Goal: Task Accomplishment & Management: Use online tool/utility

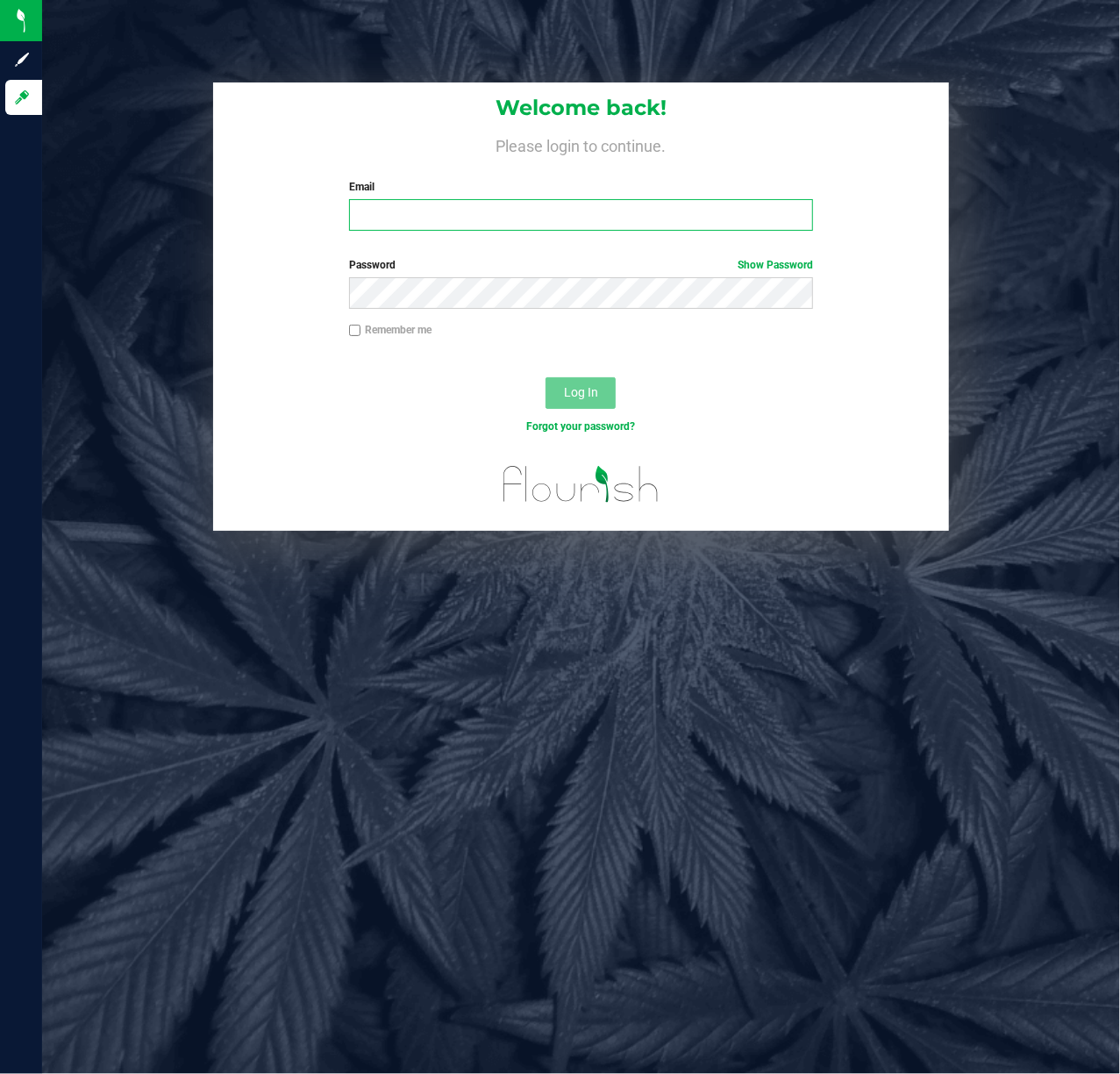
click at [486, 219] on input "Email" at bounding box center [581, 215] width 465 height 32
click at [488, 219] on input "Email" at bounding box center [581, 215] width 465 height 32
type input "SHARPER@LIVEPARALLEL.COM"
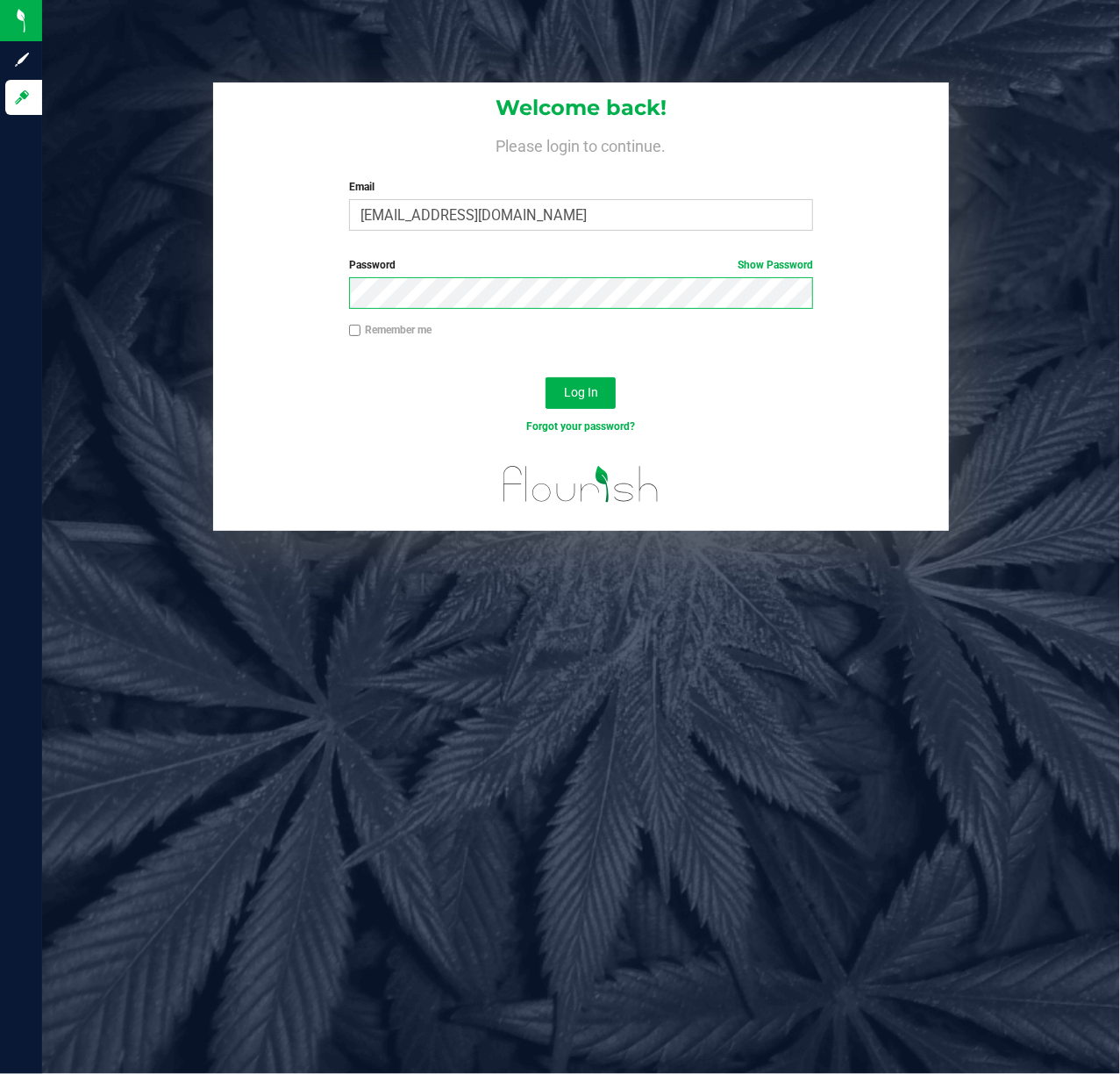
click at [546, 377] on button "Log In" at bounding box center [580, 393] width 70 height 32
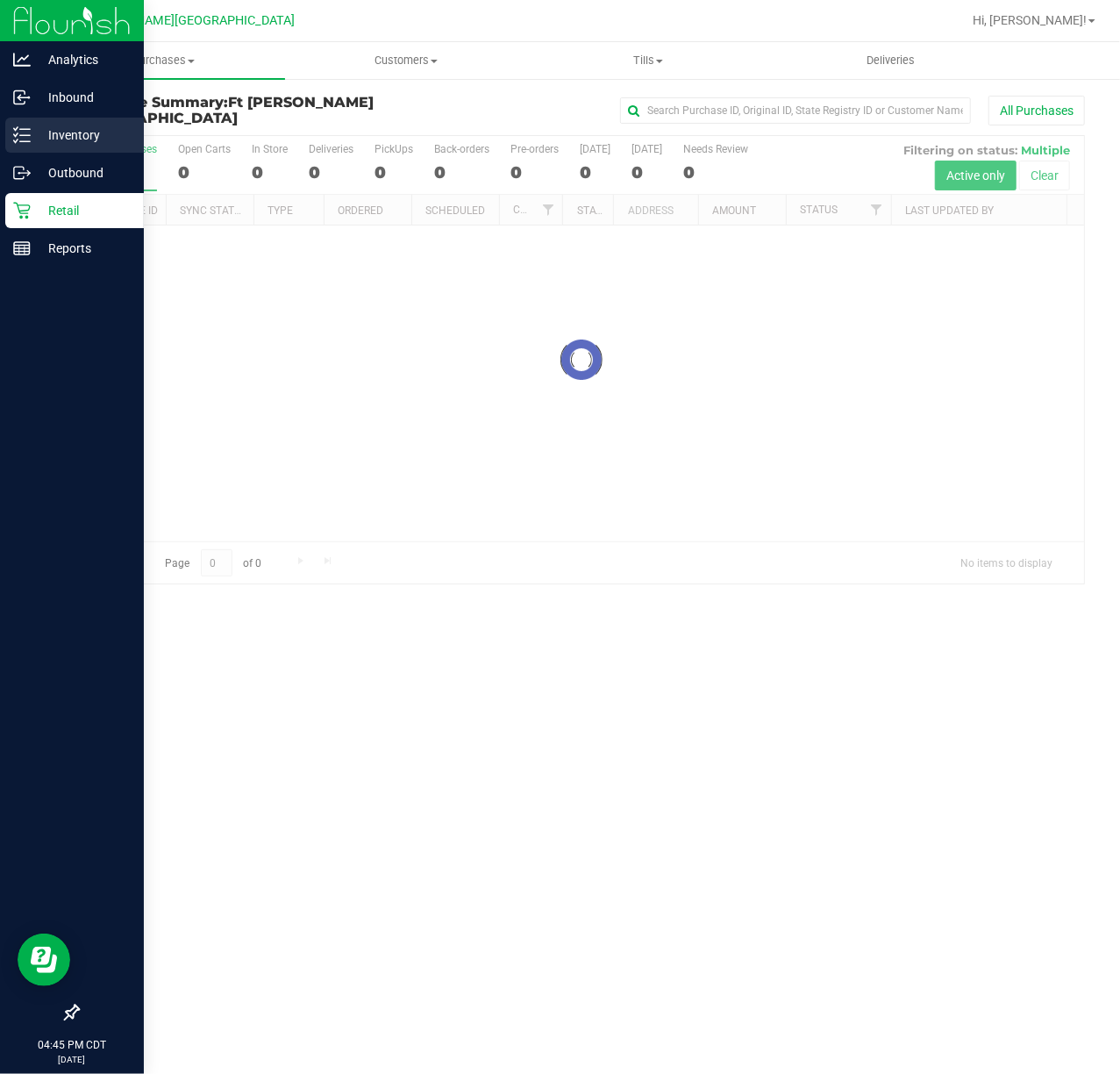
click at [32, 128] on p "Inventory" at bounding box center [83, 134] width 106 height 21
click at [33, 128] on p "Inventory" at bounding box center [83, 134] width 106 height 21
click at [34, 128] on p "Inventory" at bounding box center [83, 134] width 106 height 21
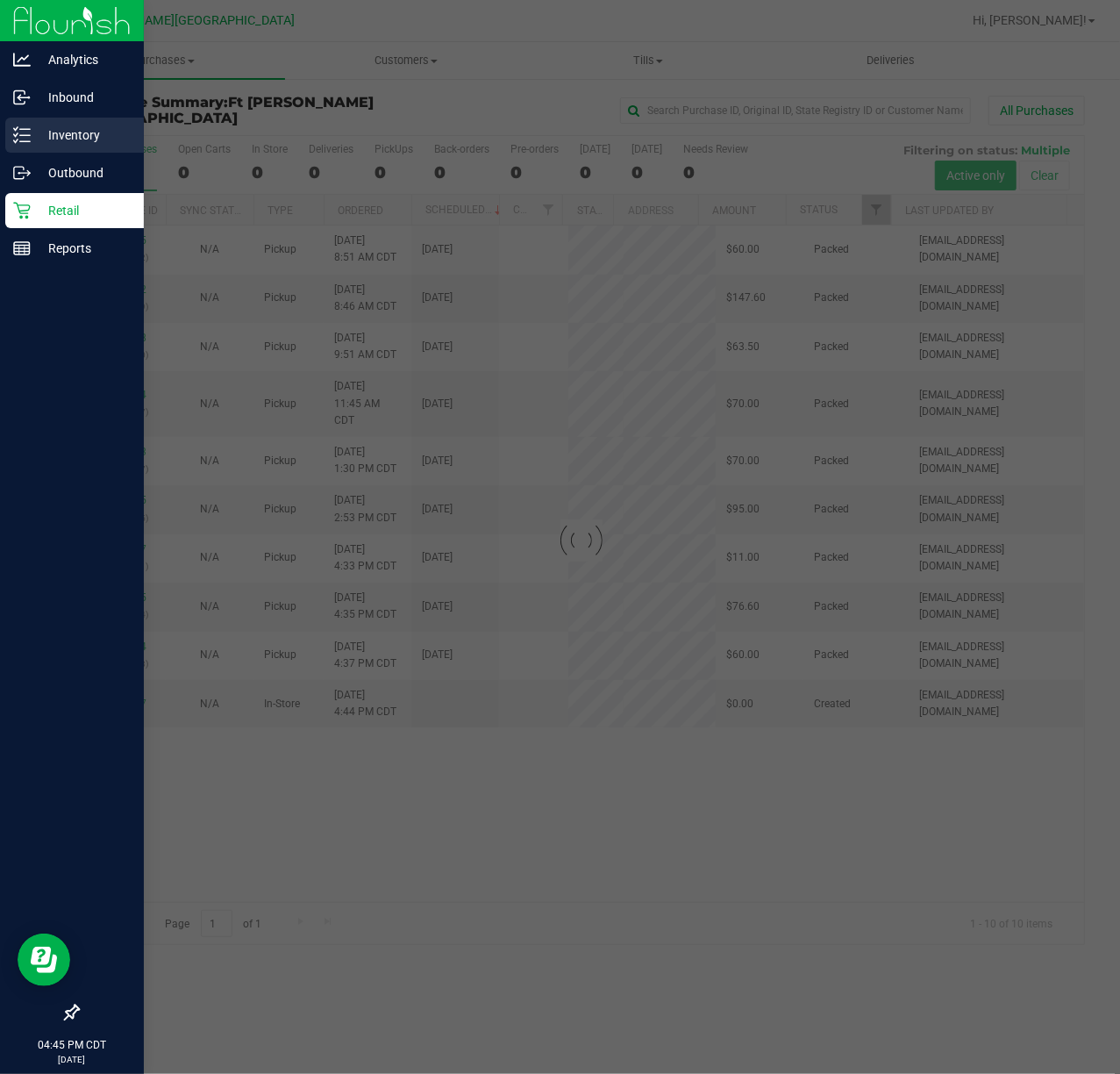
click at [34, 128] on p "Inventory" at bounding box center [83, 134] width 106 height 21
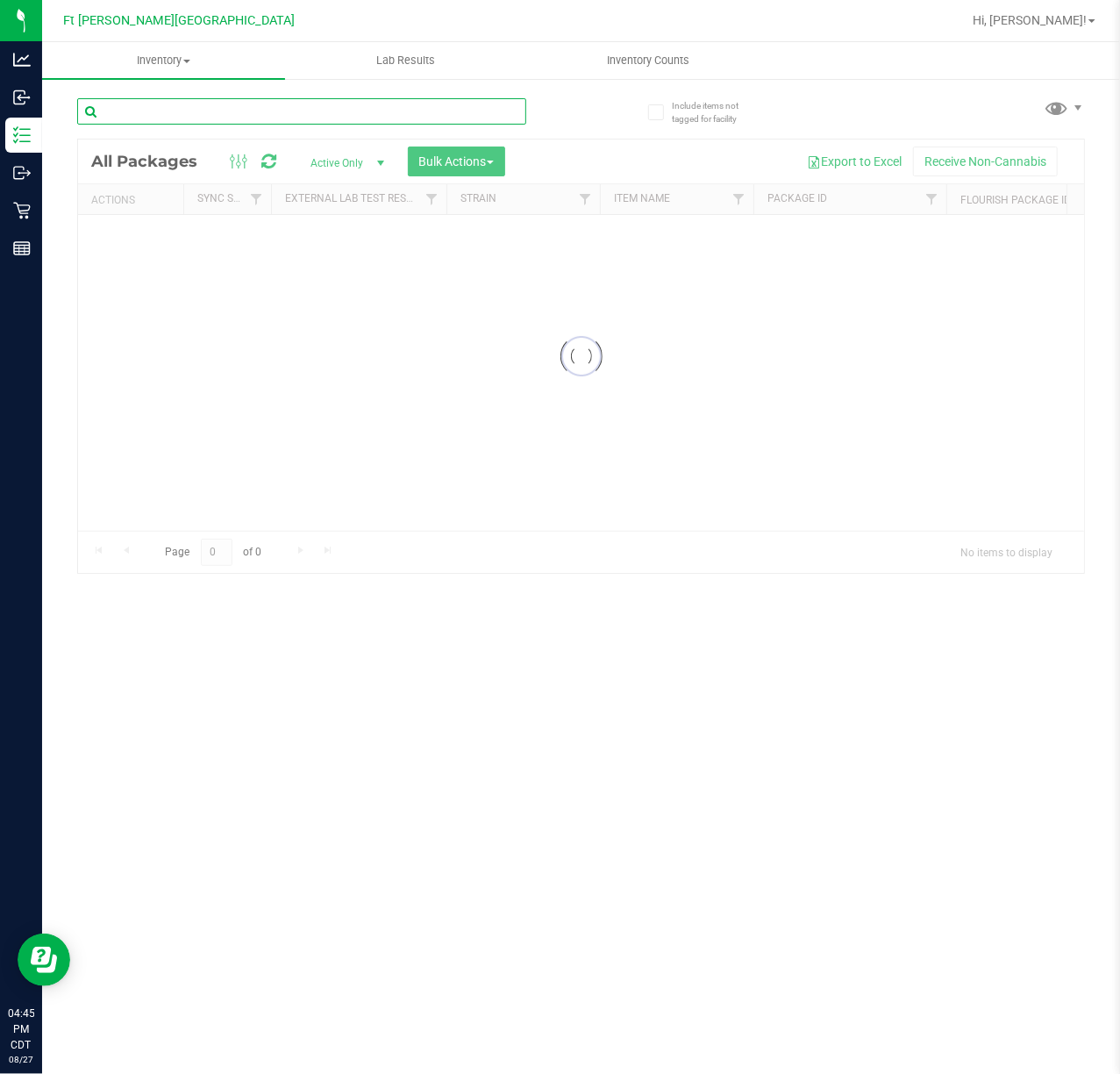
click at [332, 104] on div "Inventory All packages All inventory Waste log Create inventory Lab Results Inv…" at bounding box center [581, 559] width 1079 height 1033
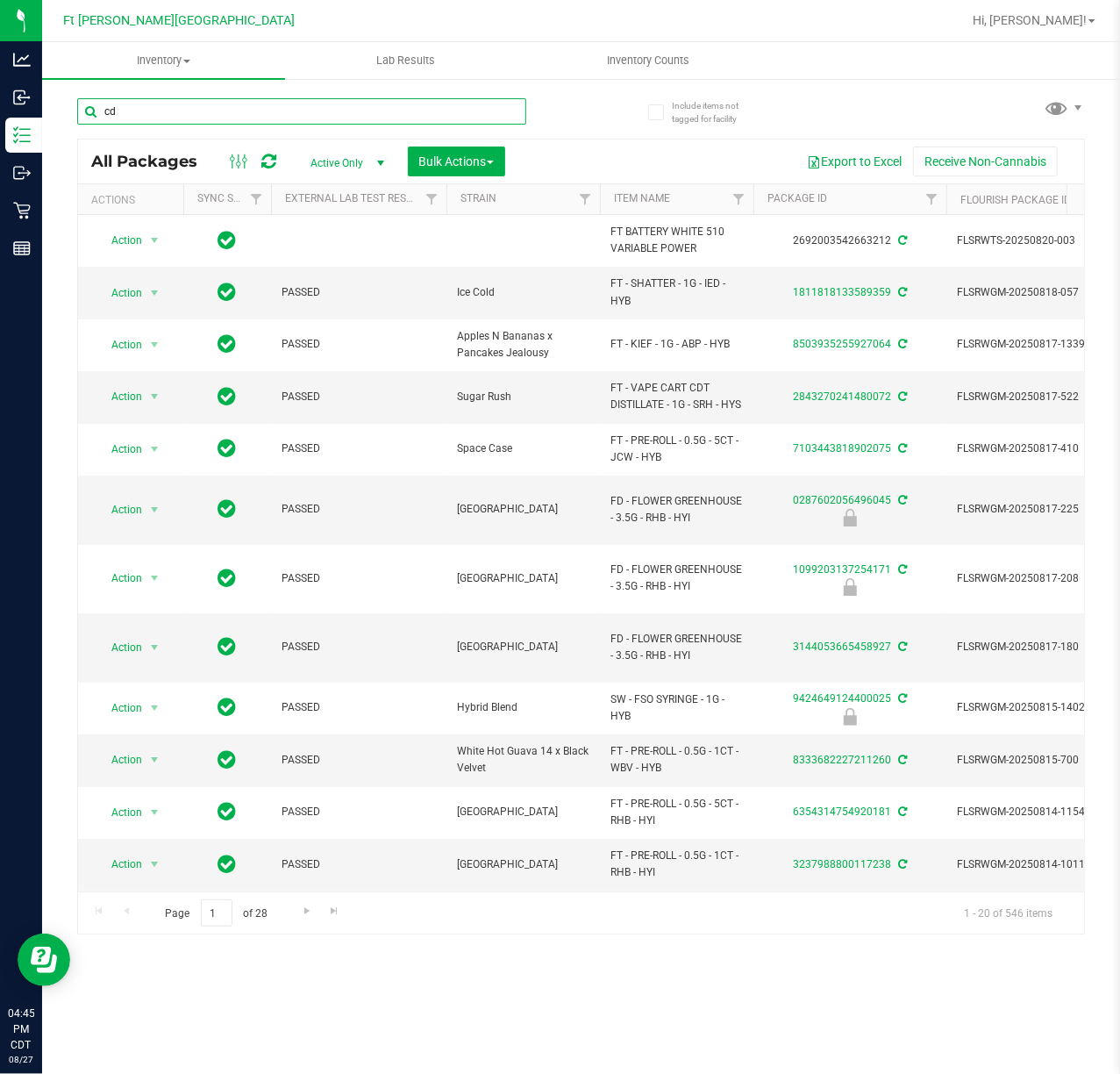
type input "c"
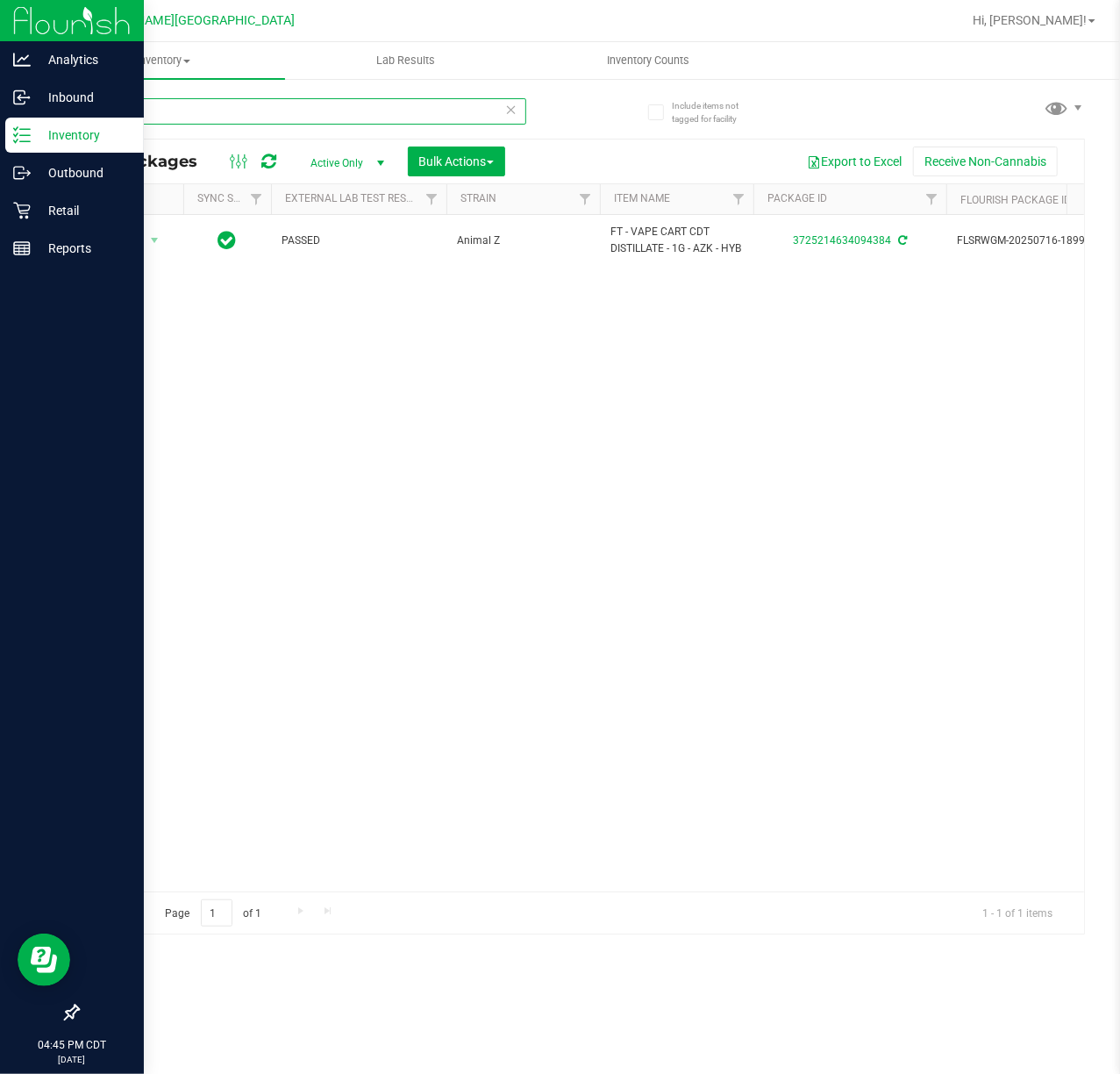
type input "azk"
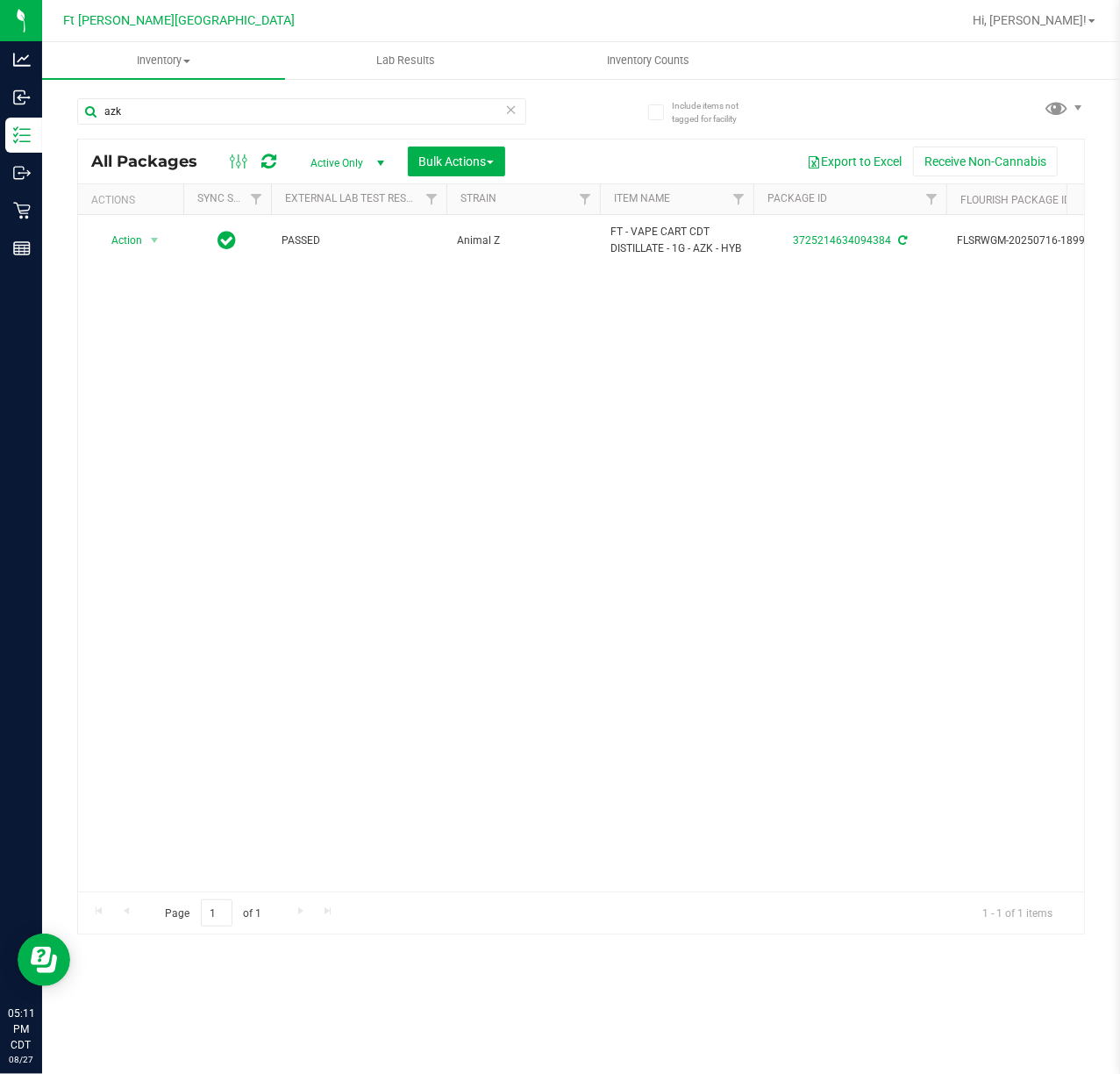
drag, startPoint x: 11, startPoint y: 806, endPoint x: 408, endPoint y: 323, distance: 625.2
click at [447, 320] on div "Action Action Adjust qty Create package Edit attributes Global inventory Locate…" at bounding box center [581, 554] width 1007 height 677
click at [1046, 21] on span "Hi, [PERSON_NAME]!" at bounding box center [1030, 20] width 114 height 14
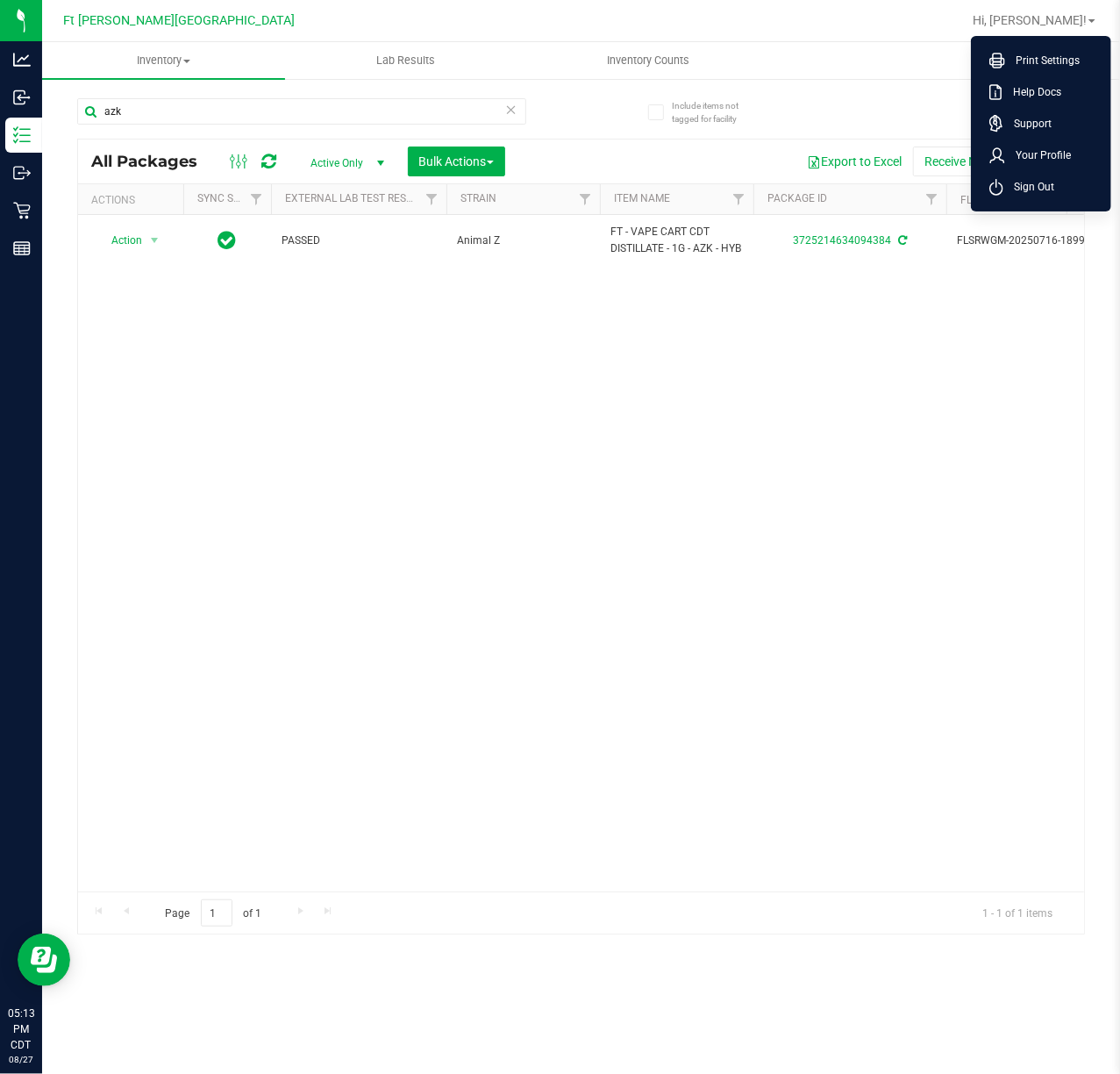
click at [828, 386] on div "Action Action Adjust qty Create package Edit attributes Global inventory Locate…" at bounding box center [581, 554] width 1007 height 677
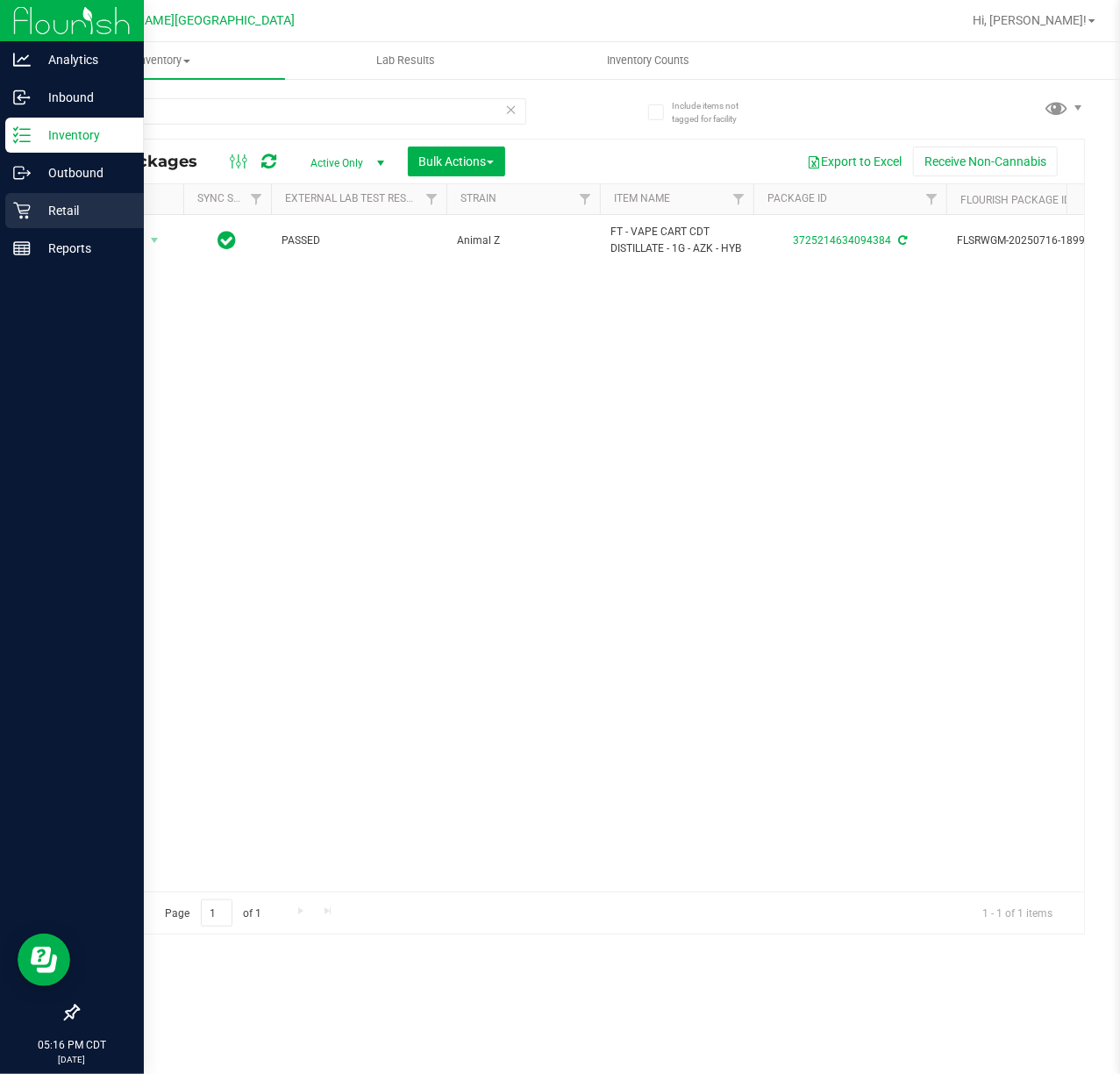
click at [74, 209] on p "Retail" at bounding box center [83, 210] width 106 height 21
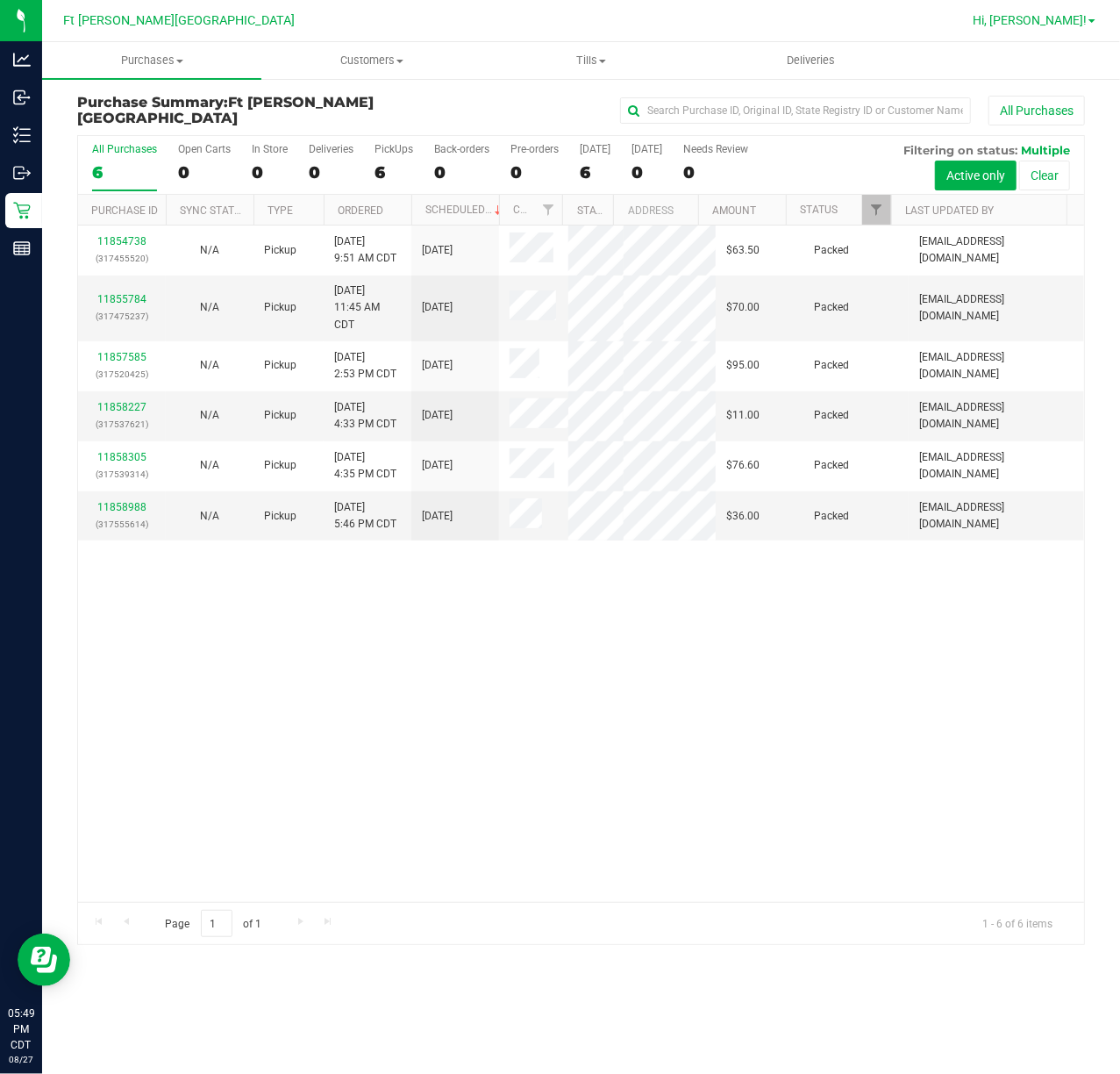
click at [1042, 28] on link "Hi, [PERSON_NAME]!" at bounding box center [1034, 21] width 137 height 19
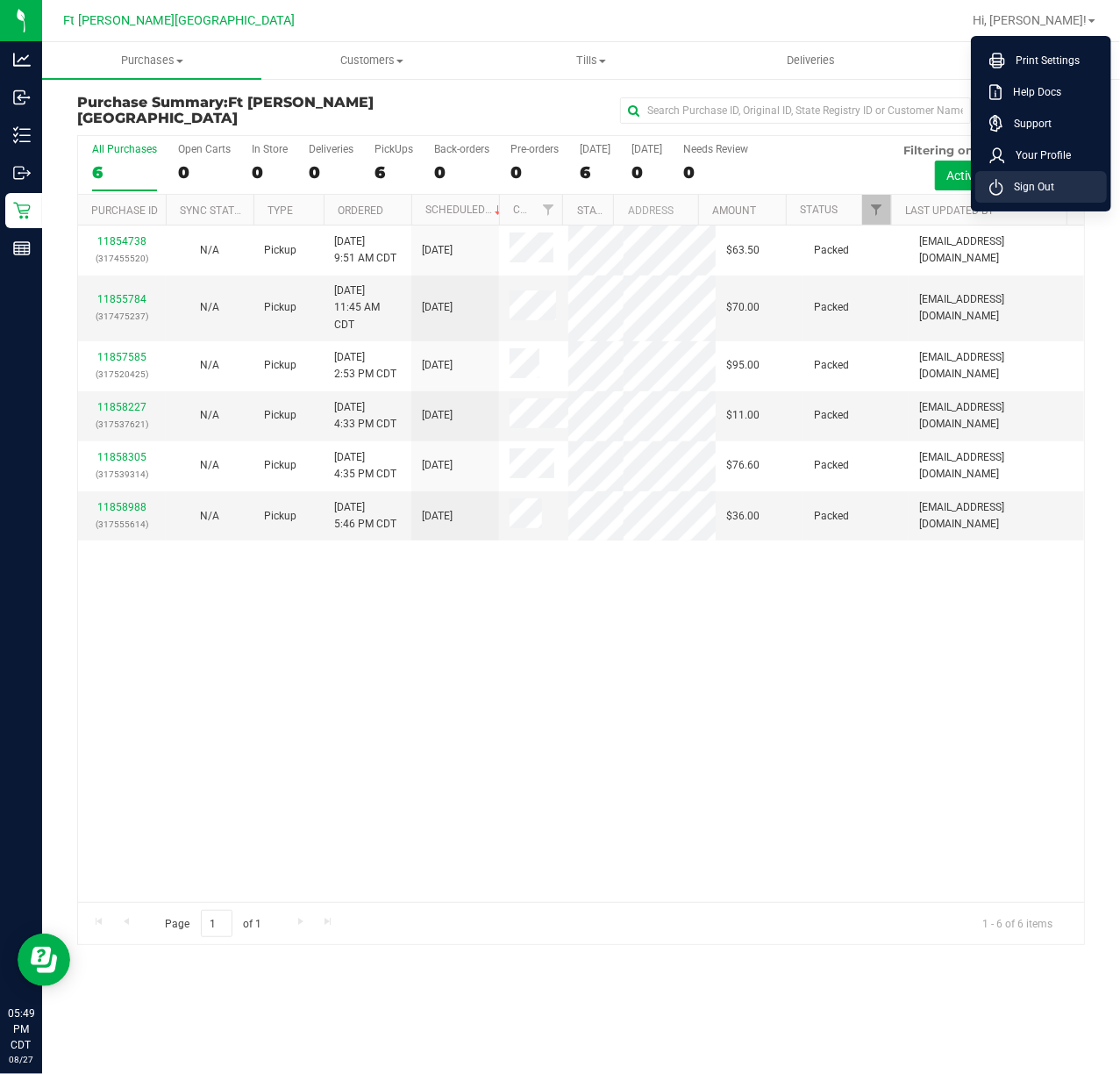
click at [1008, 178] on span "Sign Out" at bounding box center [1029, 187] width 51 height 18
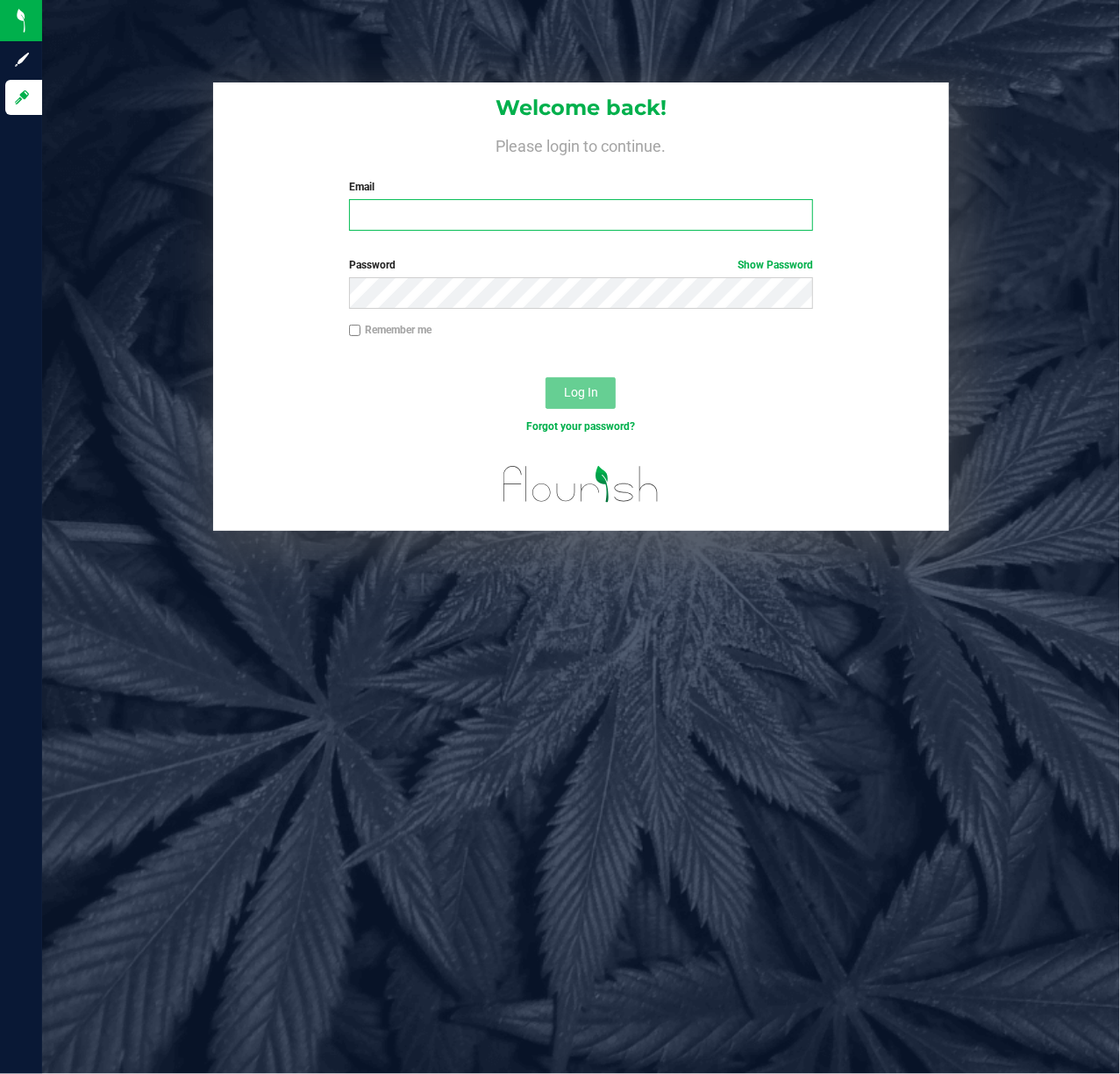
click at [447, 214] on input "Email" at bounding box center [581, 215] width 465 height 32
type input "[EMAIL_ADDRESS][DOMAIN_NAME]"
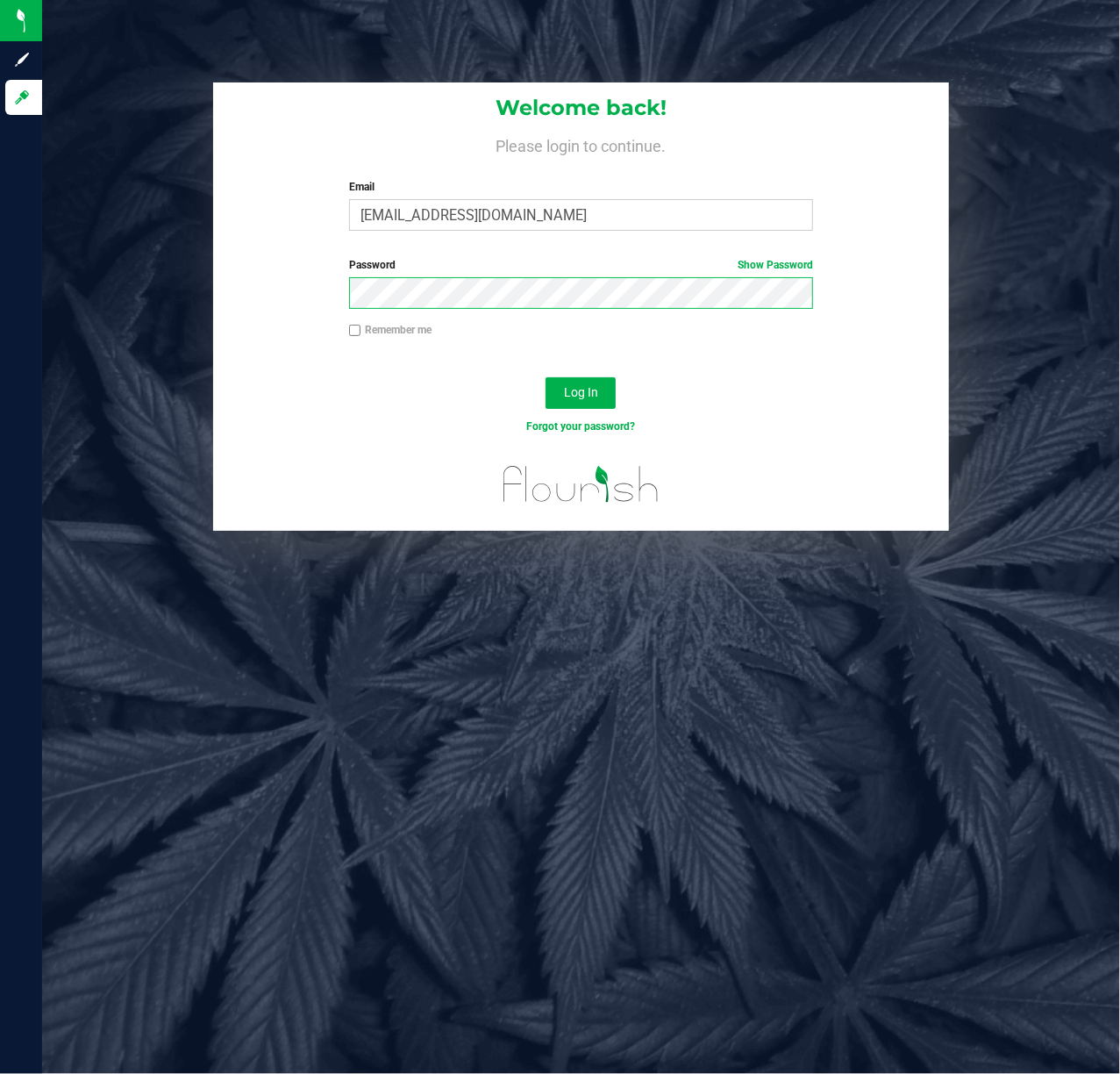
click at [546, 377] on button "Log In" at bounding box center [580, 393] width 70 height 32
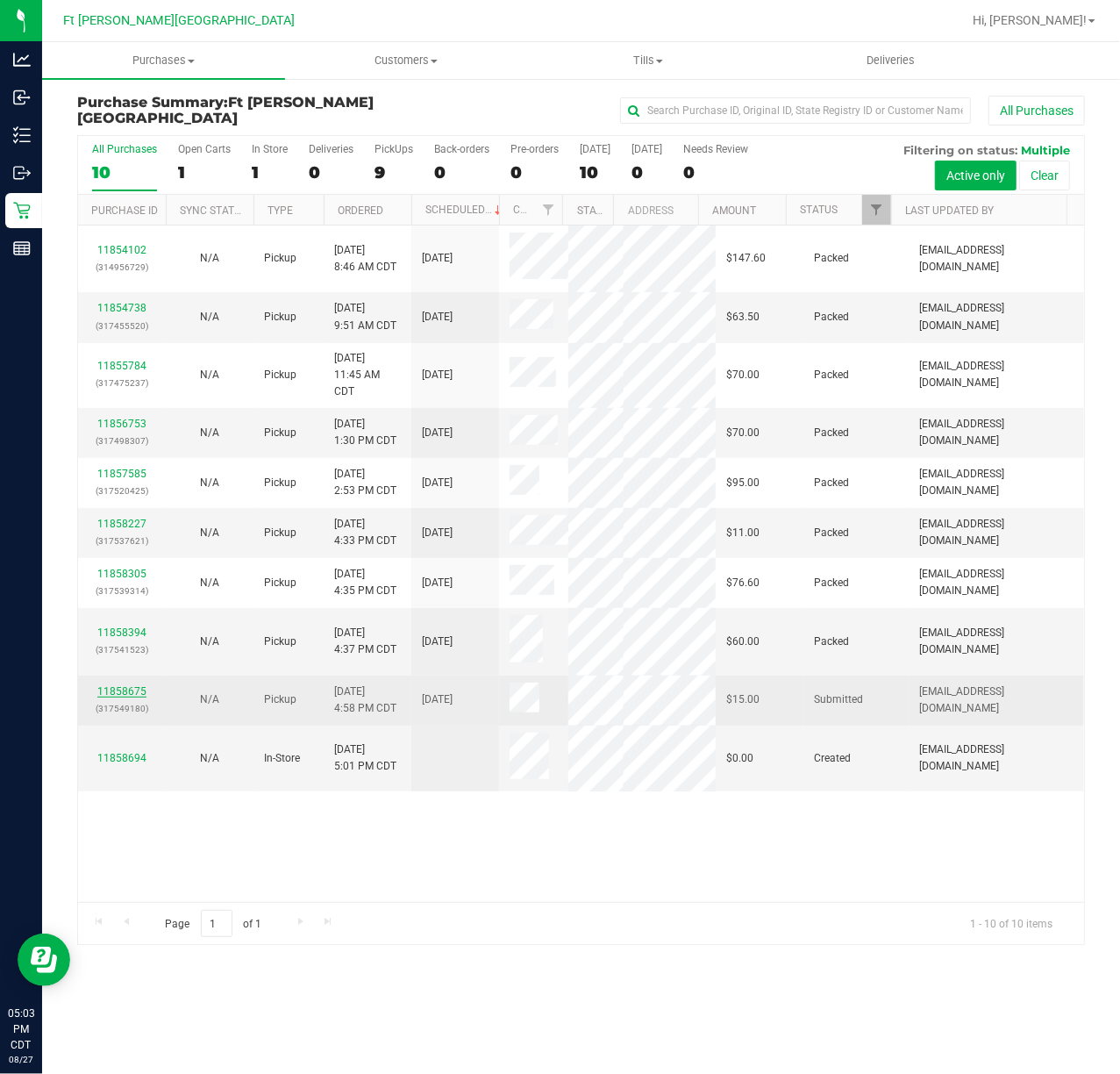
click at [123, 698] on link "11858675" at bounding box center [122, 691] width 49 height 12
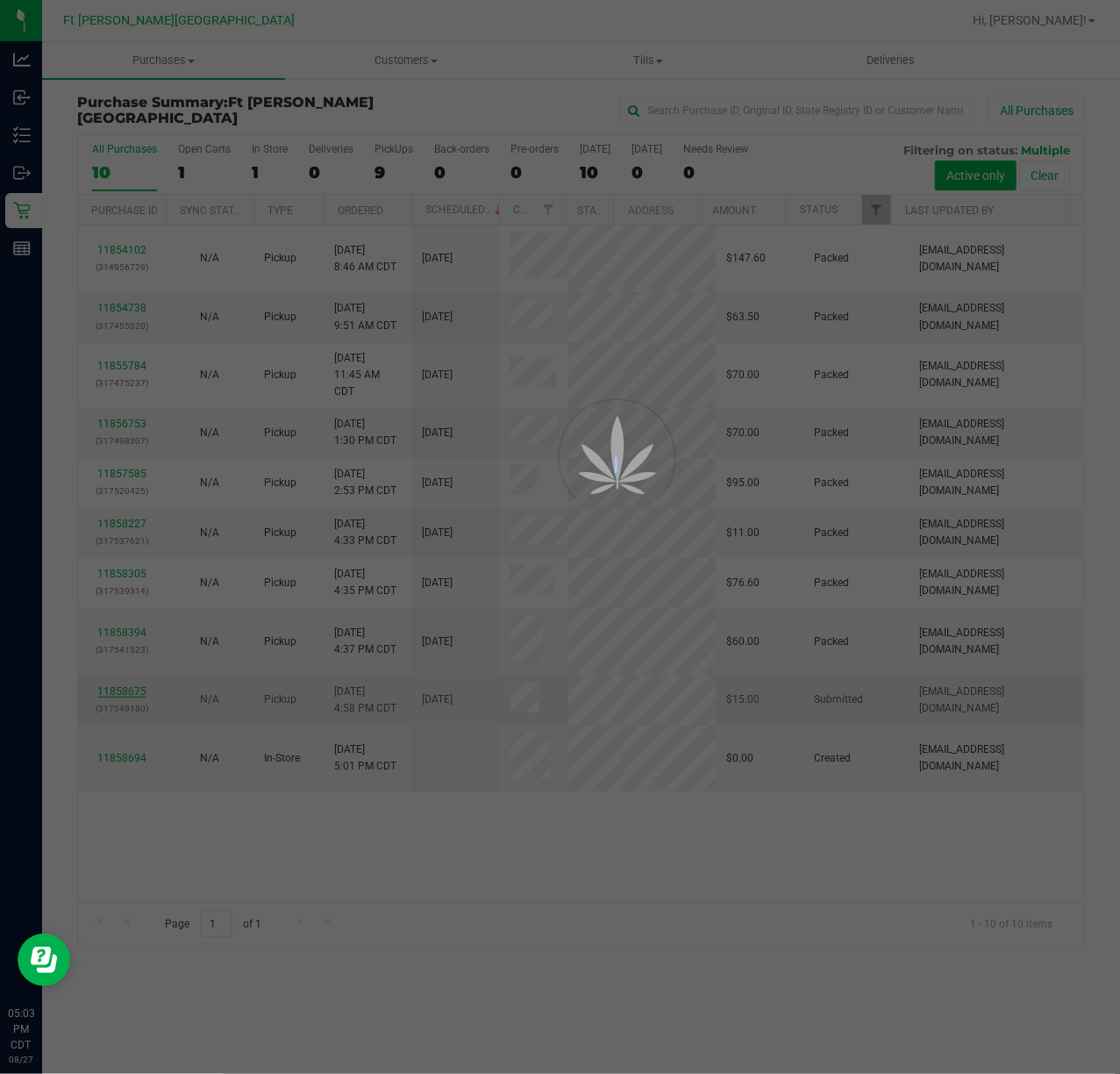
click at [124, 752] on div at bounding box center [560, 537] width 1120 height 1074
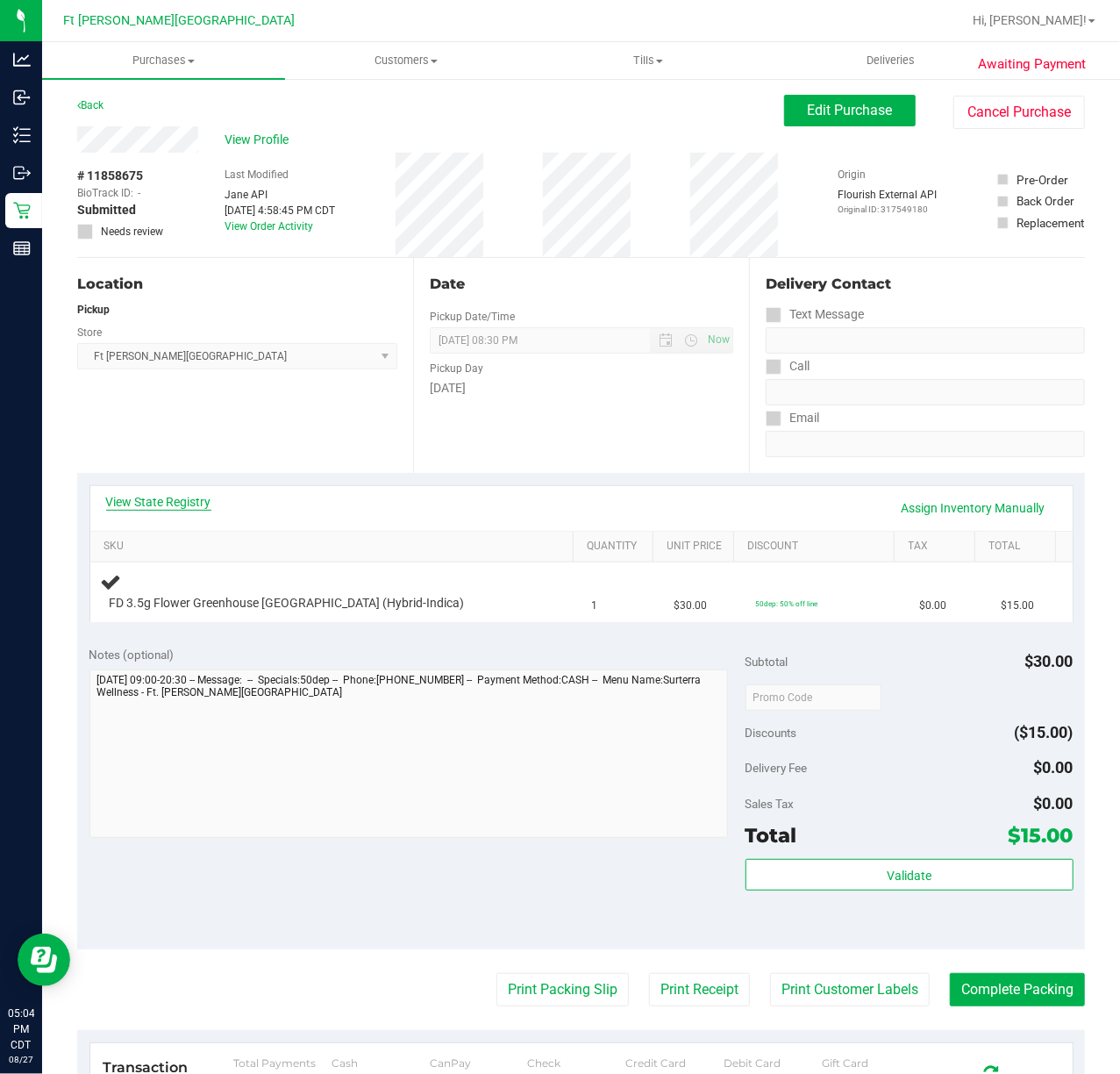
click at [130, 506] on link "View State Registry" at bounding box center [159, 502] width 106 height 18
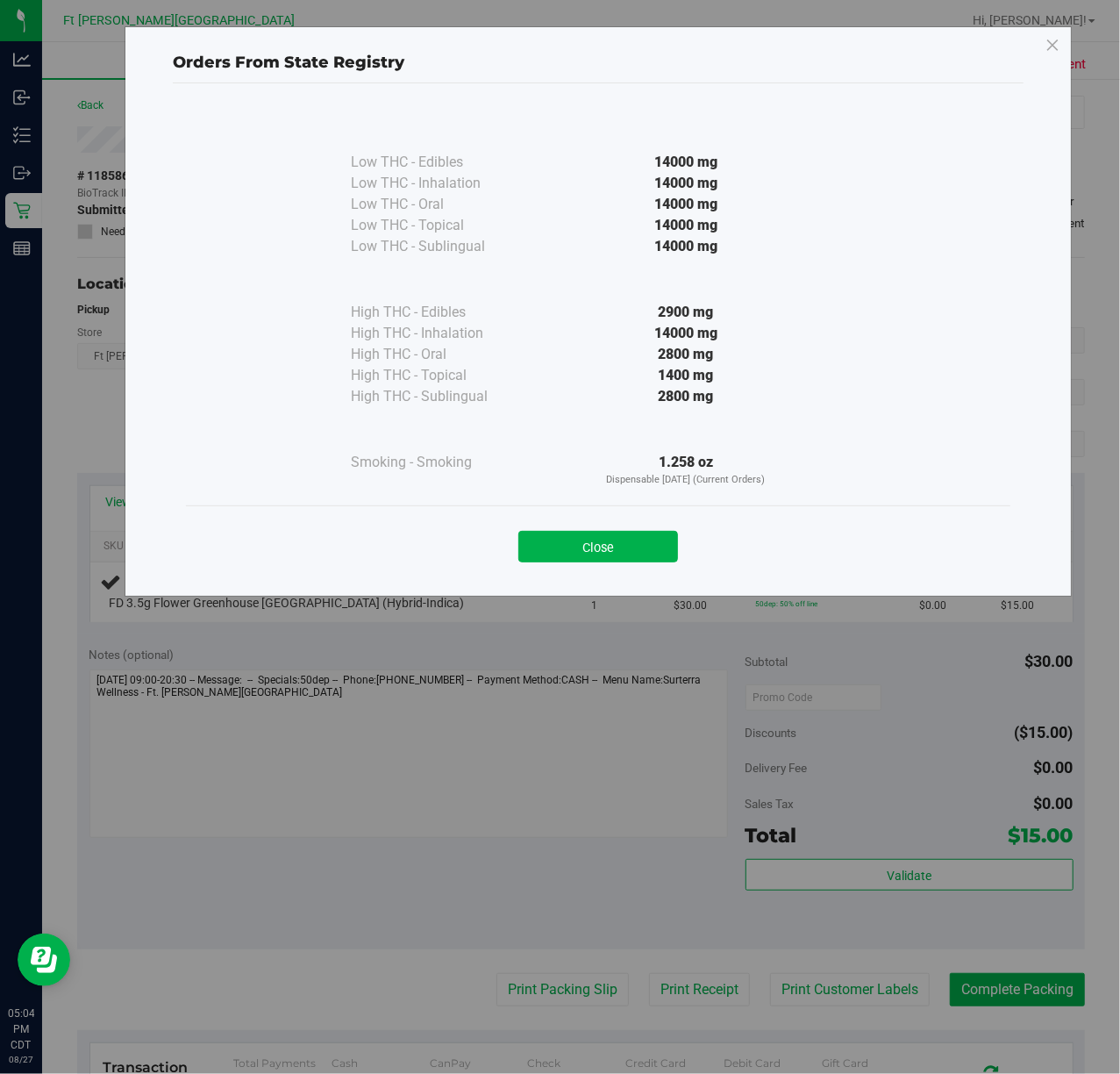
click at [630, 546] on button "Close" at bounding box center [598, 547] width 160 height 32
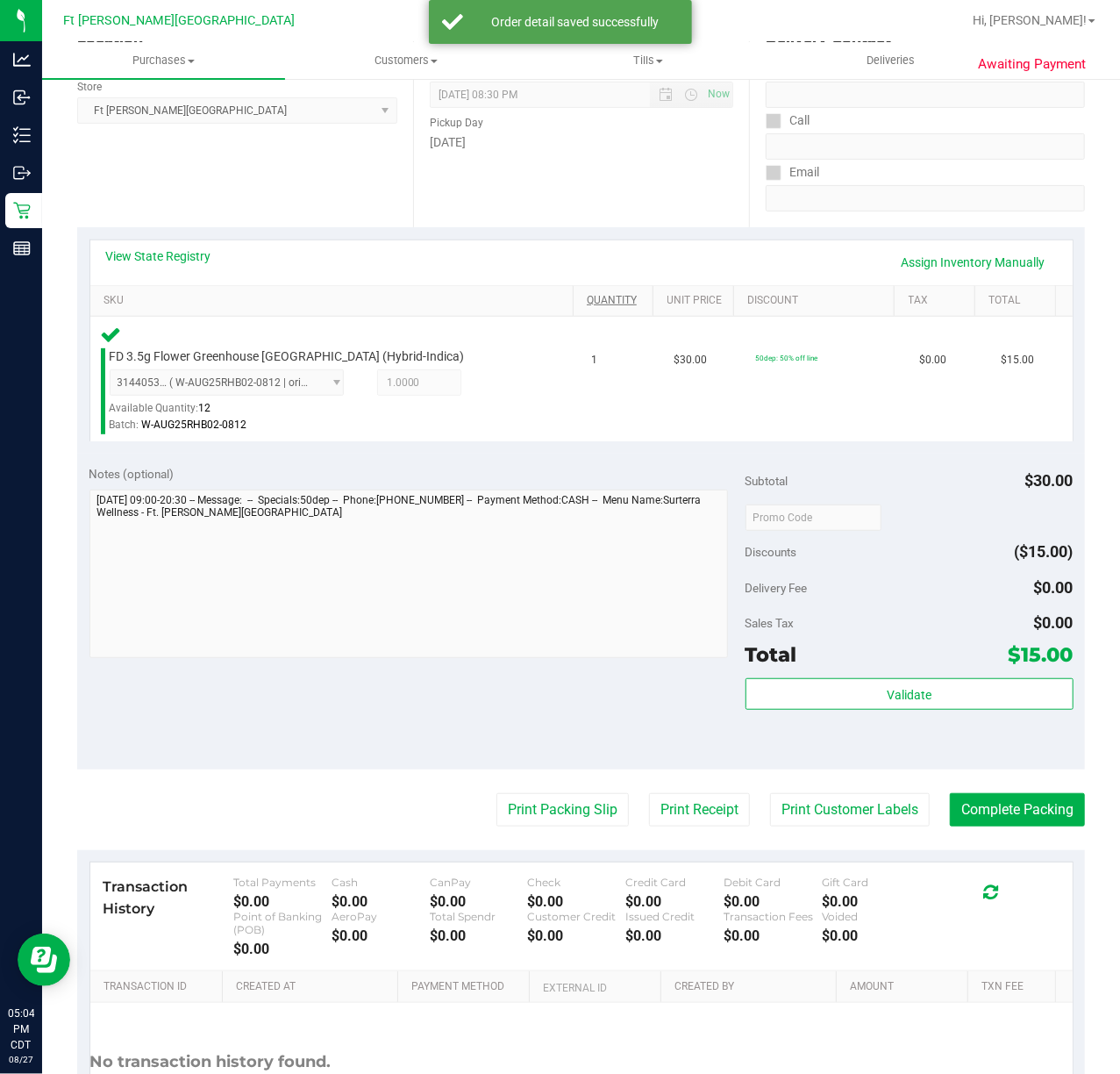
scroll to position [247, 0]
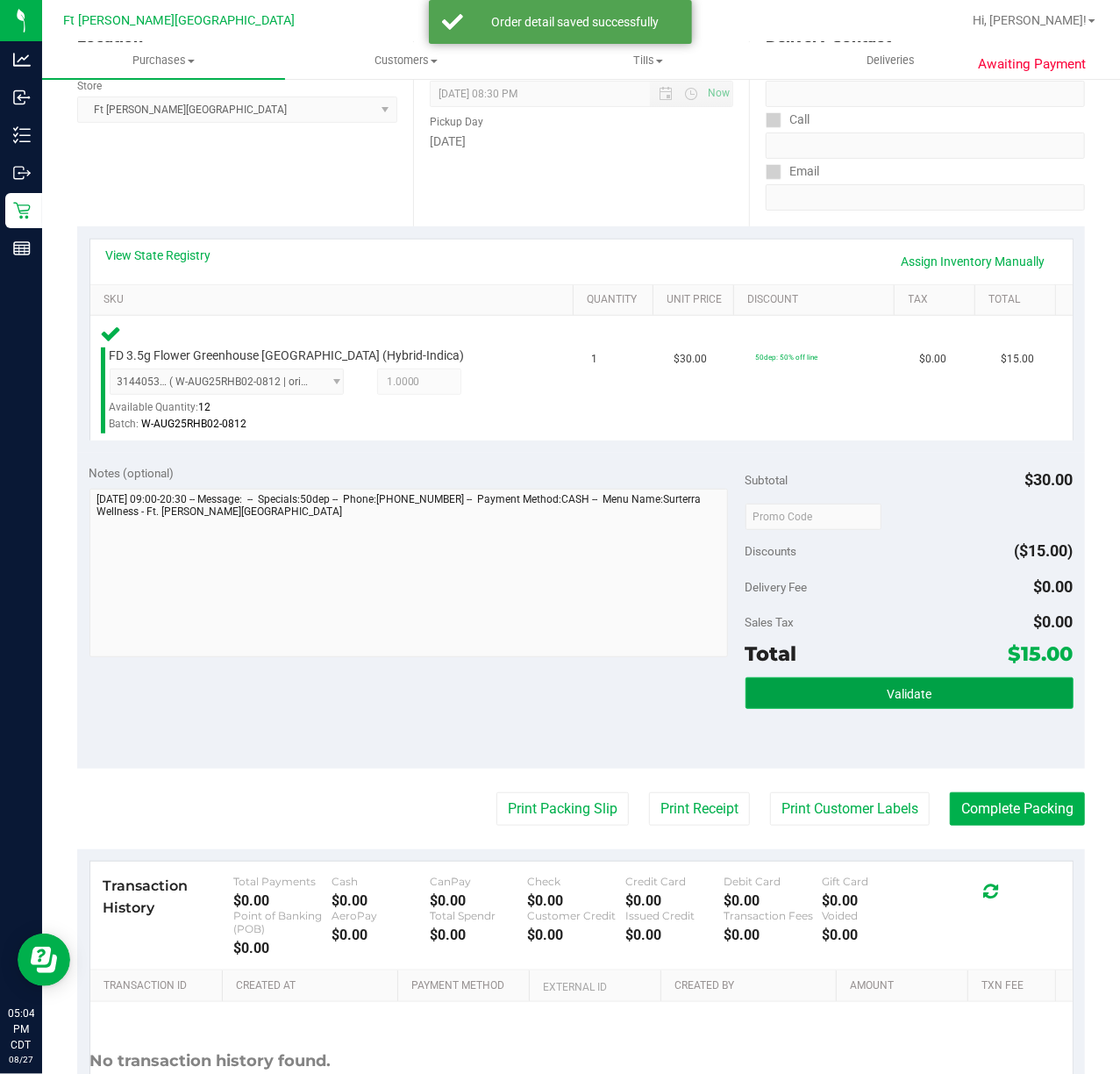
click at [937, 702] on button "Validate" at bounding box center [910, 693] width 329 height 32
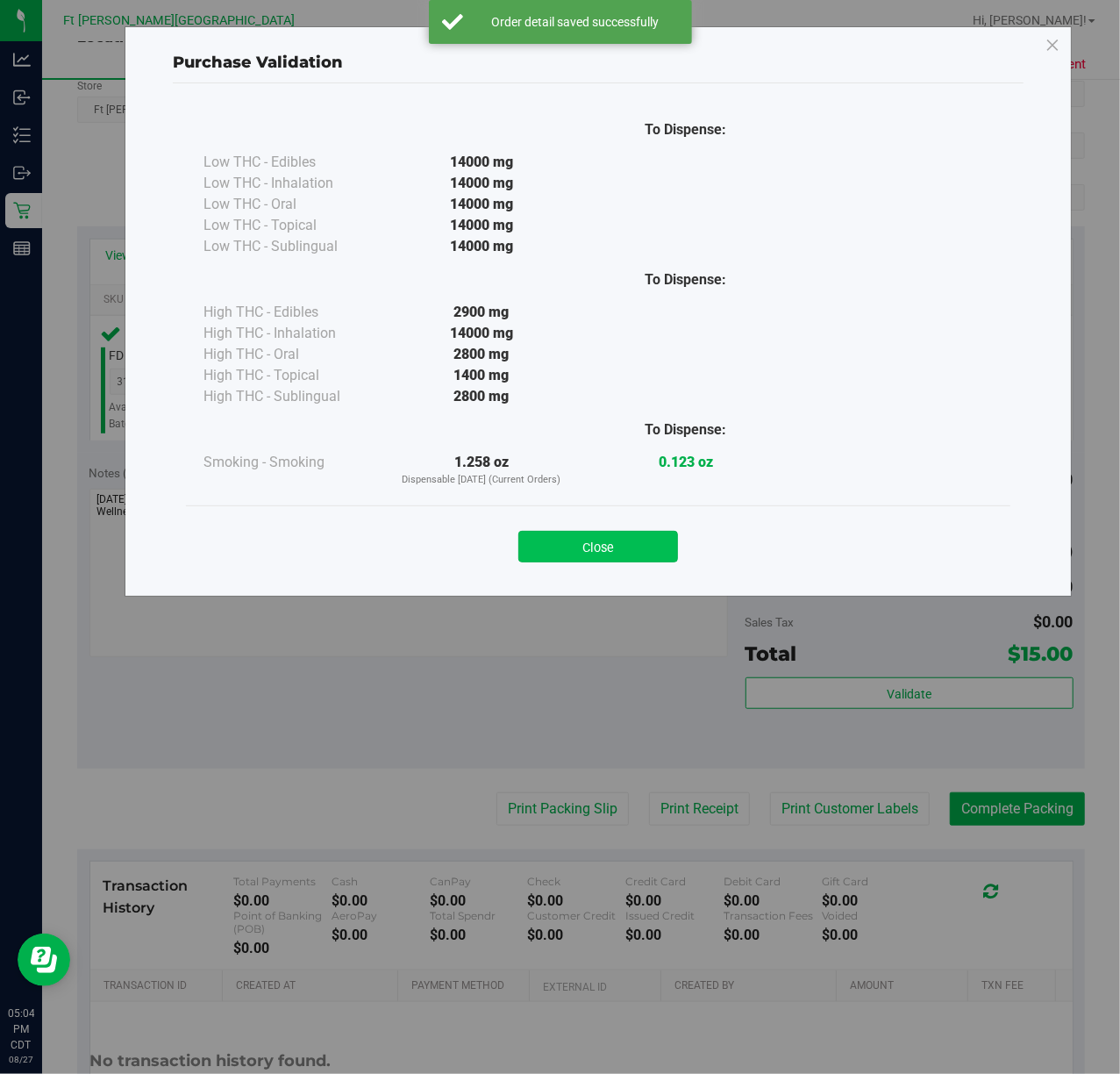
click at [637, 557] on button "Close" at bounding box center [598, 547] width 160 height 32
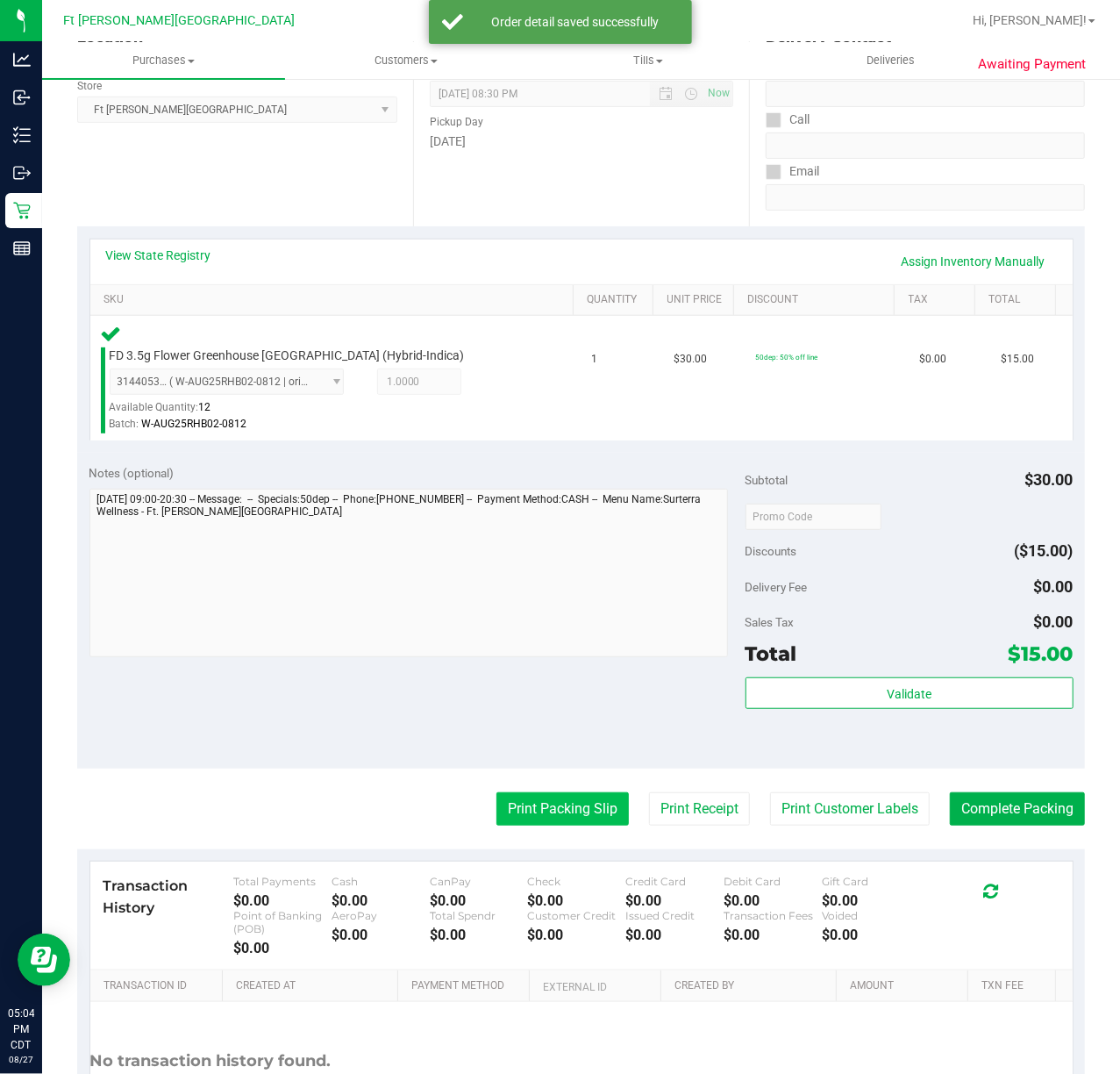
click at [573, 822] on button "Print Packing Slip" at bounding box center [562, 809] width 132 height 34
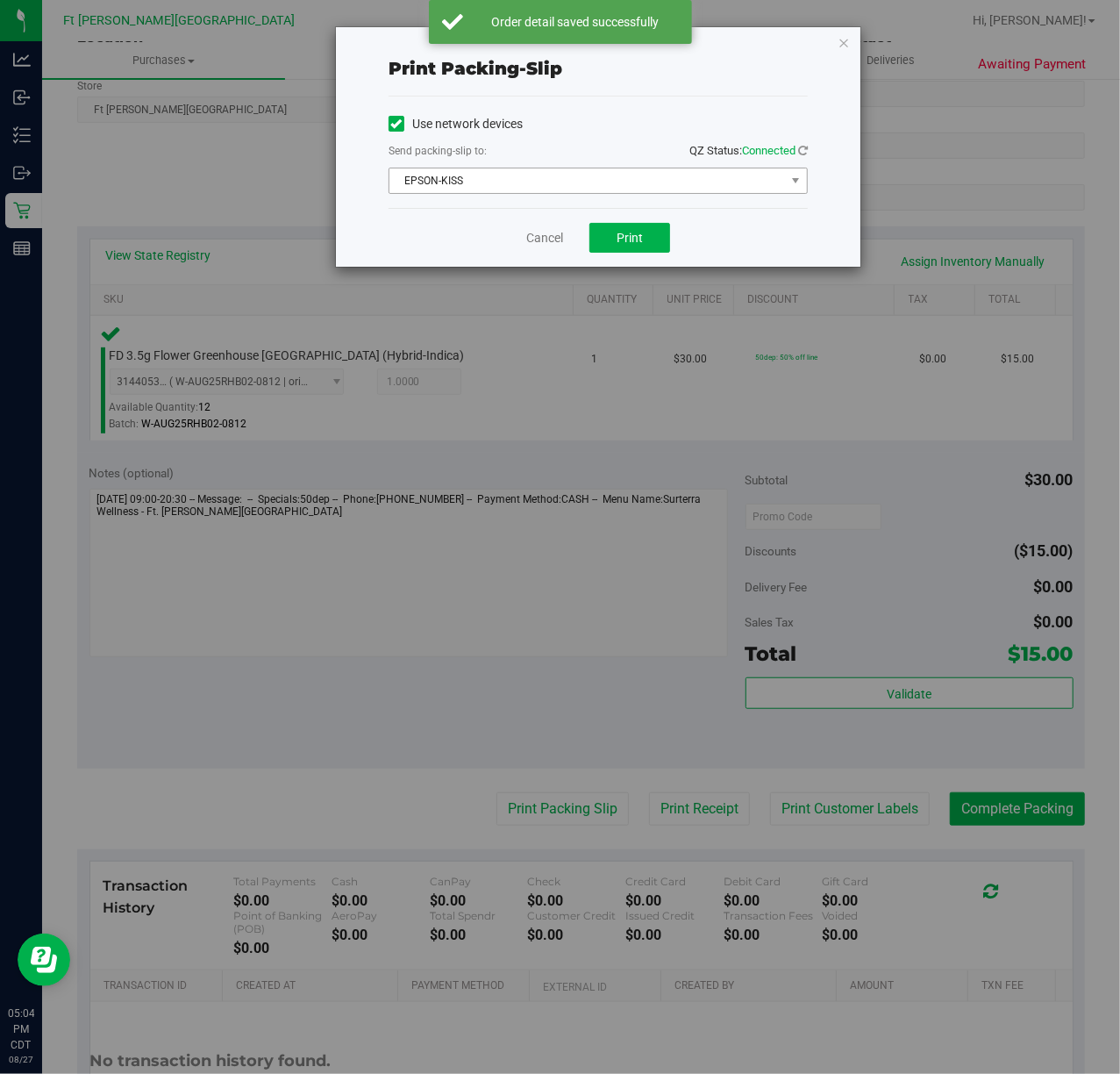
click at [689, 185] on span "EPSON-KISS" at bounding box center [587, 181] width 396 height 25
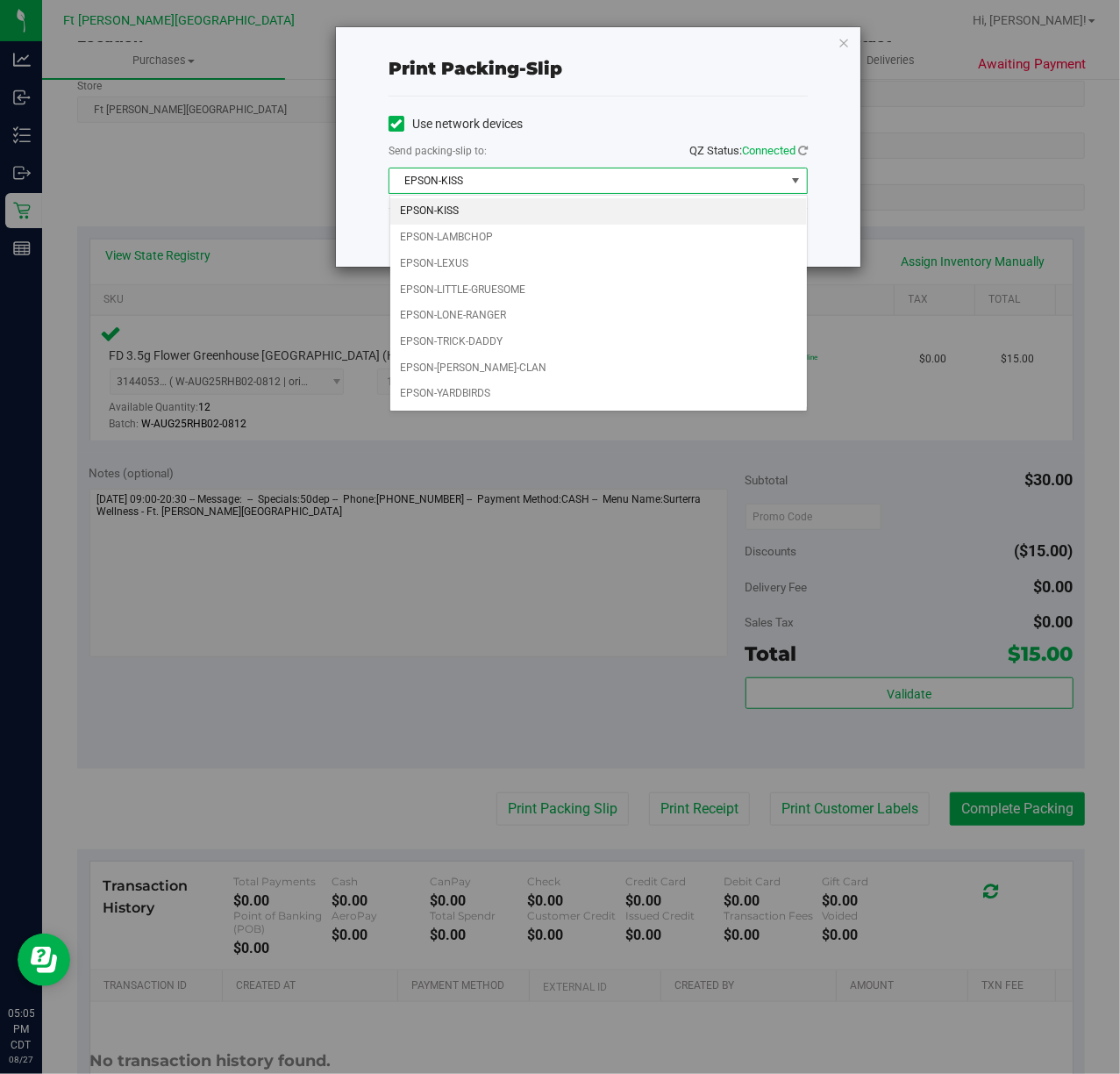
click at [542, 419] on div "Print packing-slip Use network devices Send packing-slip to: QZ Status: Connect…" at bounding box center [566, 537] width 1134 height 1074
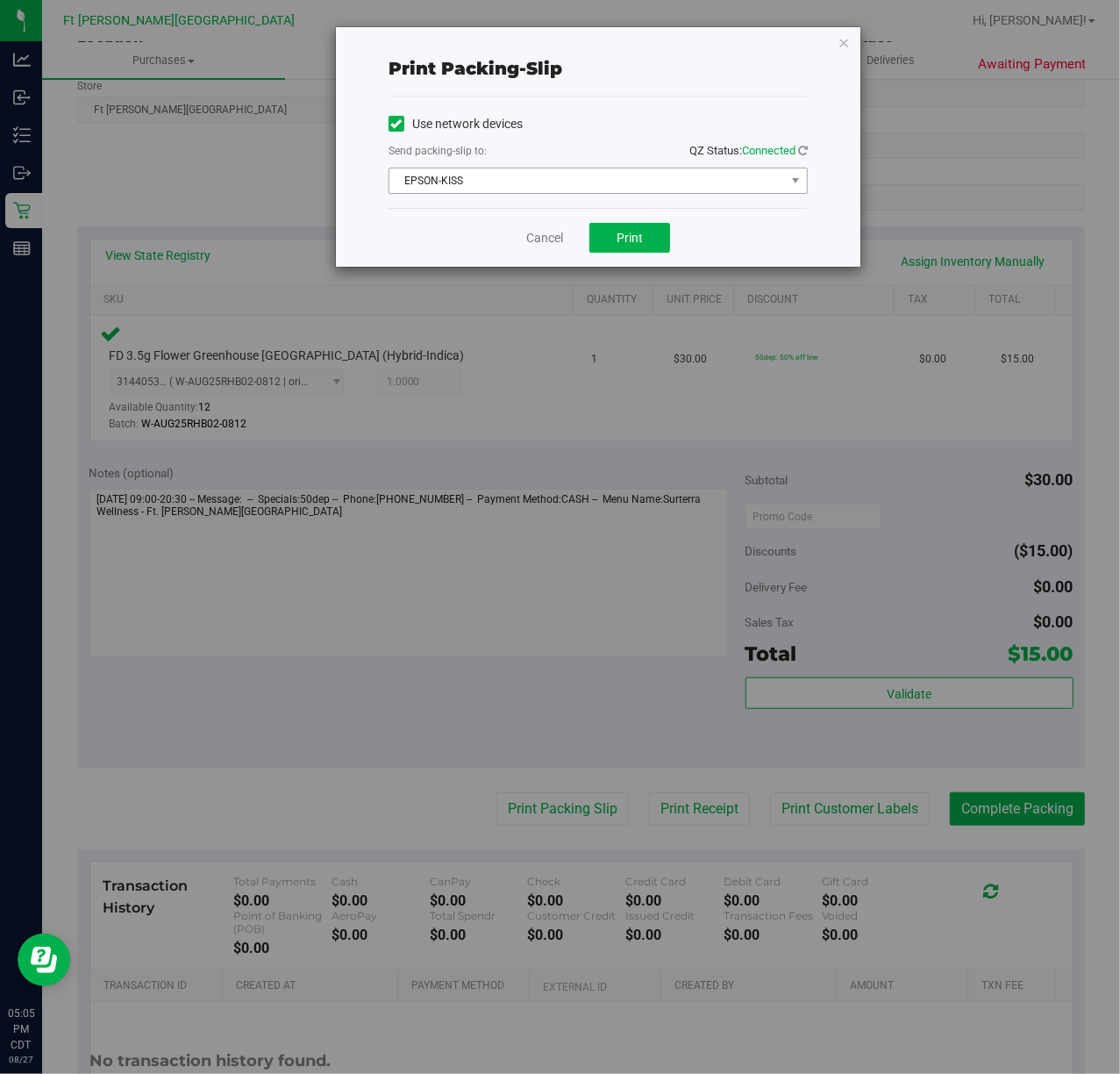
click at [630, 192] on span "EPSON-KISS" at bounding box center [587, 181] width 396 height 25
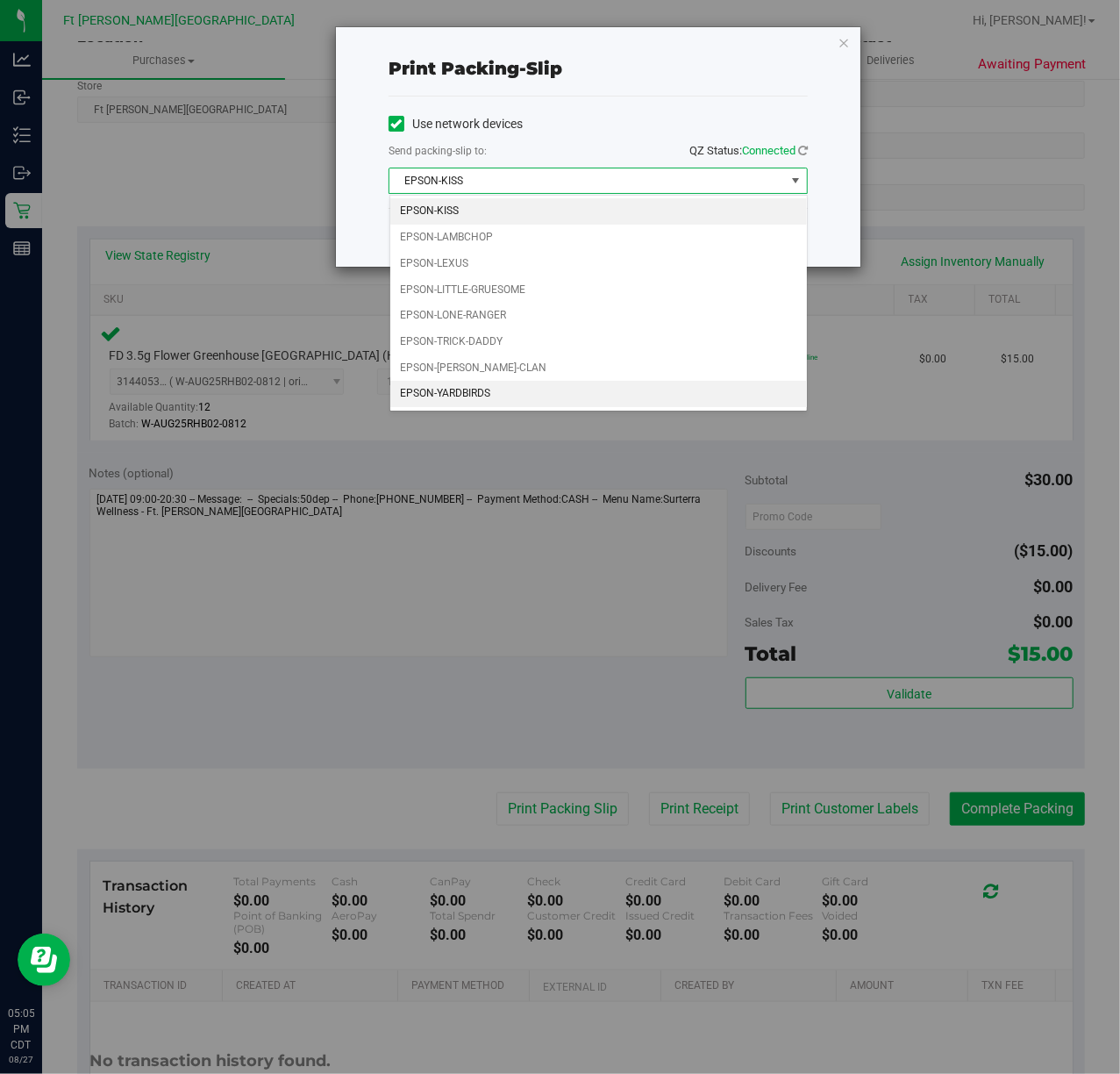
click at [568, 406] on li "EPSON-YARDBIRDS" at bounding box center [599, 394] width 416 height 27
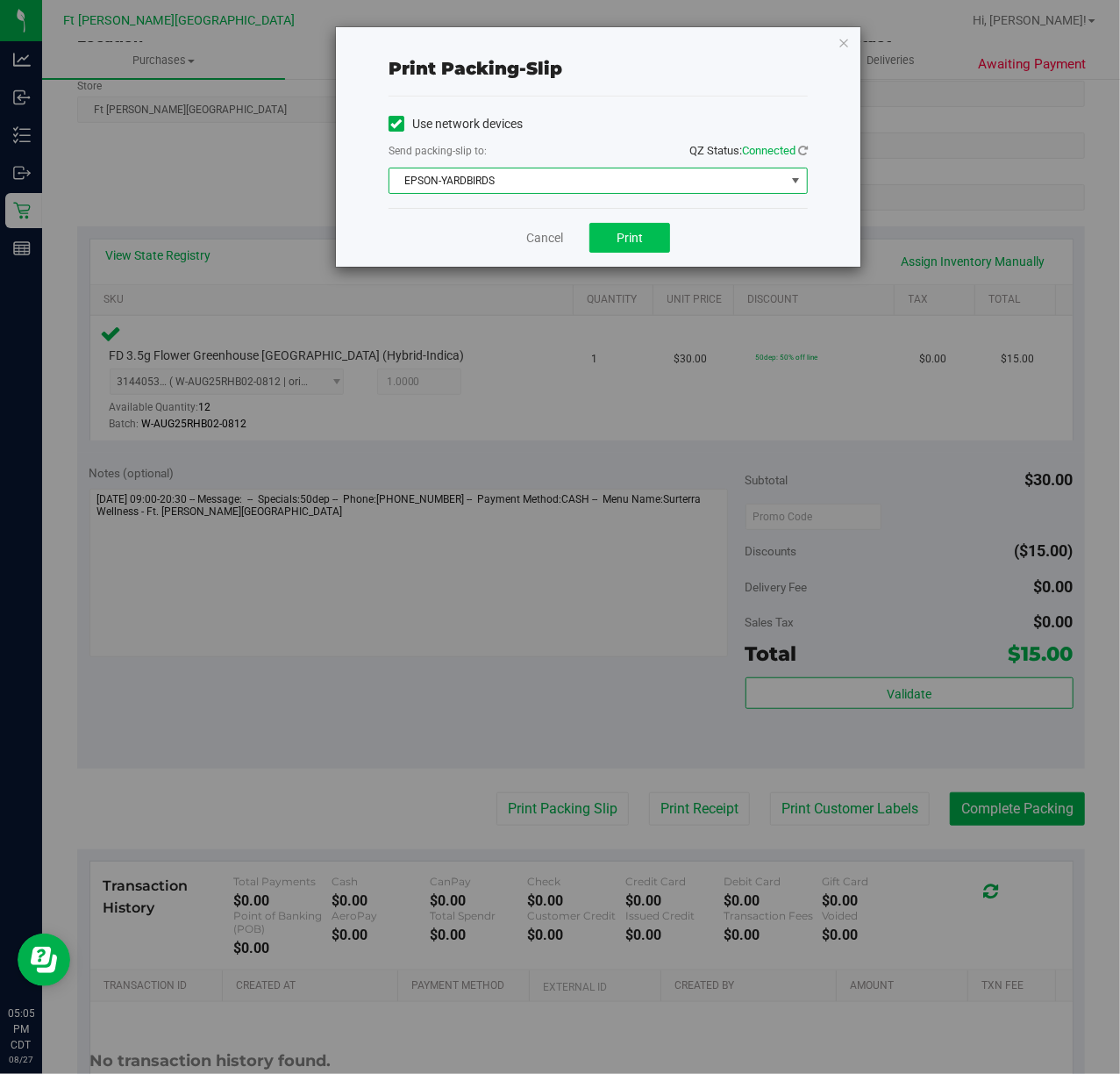
click at [623, 233] on span "Print" at bounding box center [630, 238] width 27 height 14
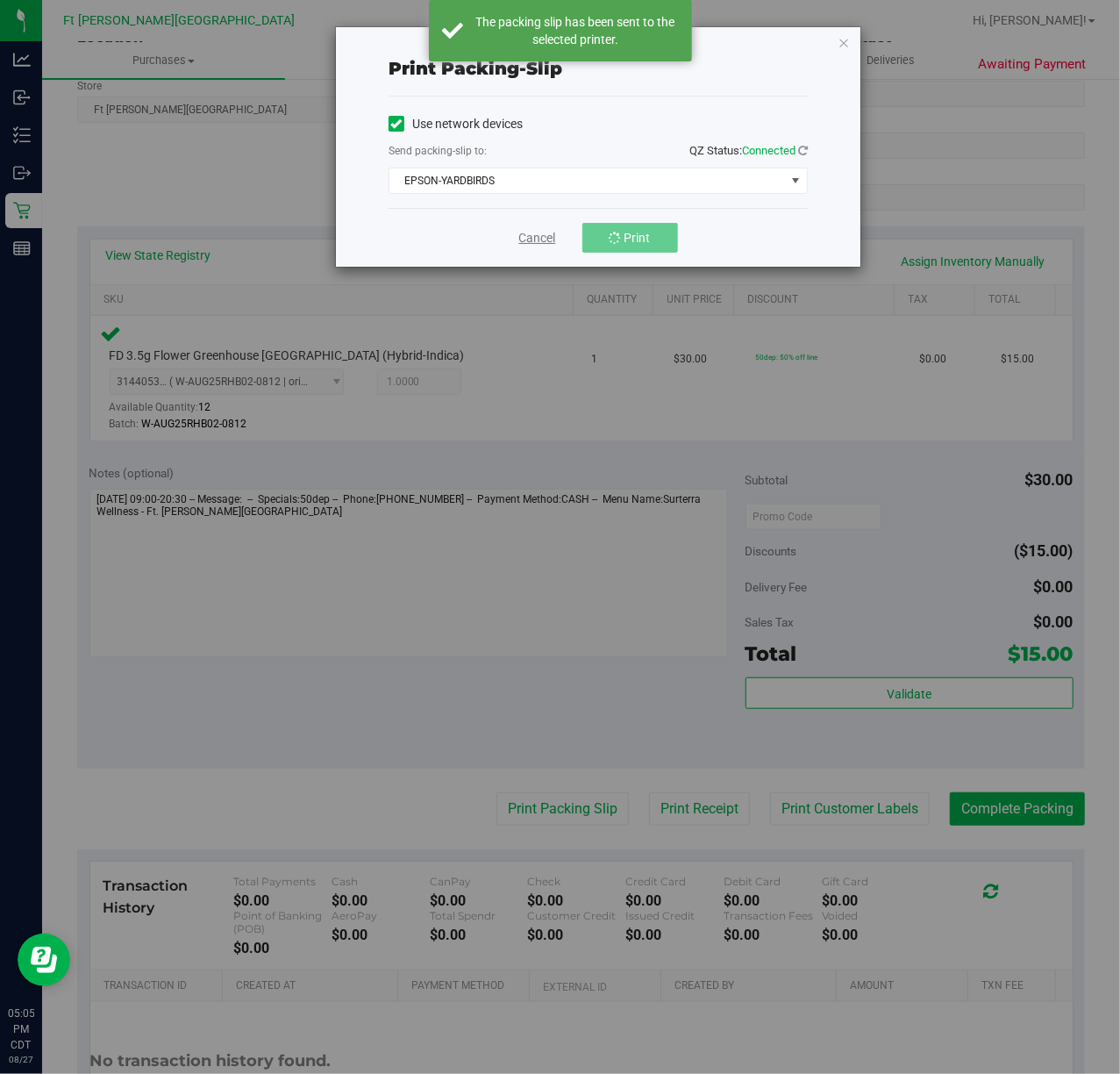
click at [534, 235] on link "Cancel" at bounding box center [537, 238] width 37 height 19
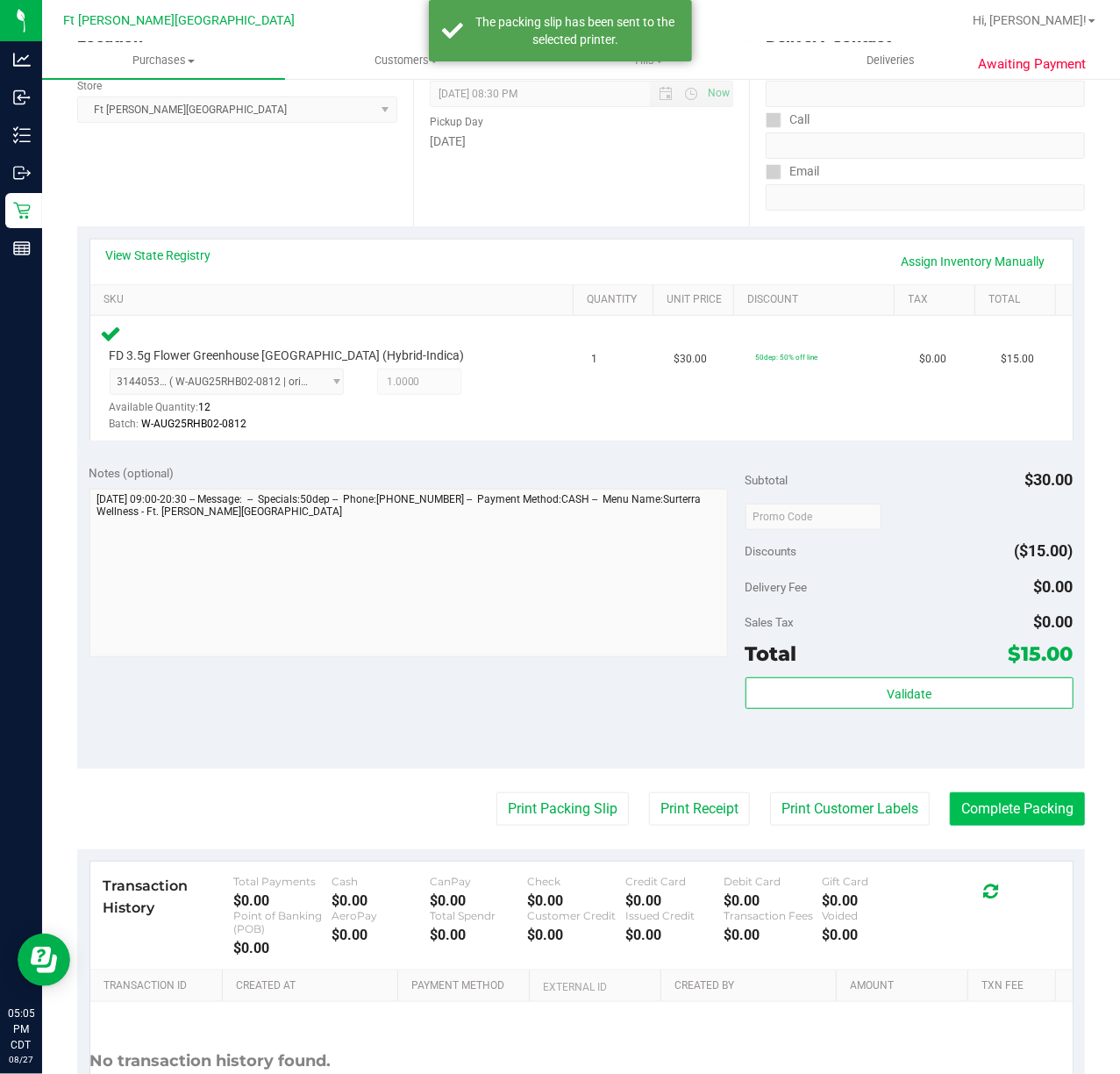
click at [967, 801] on button "Complete Packing" at bounding box center [1017, 809] width 135 height 34
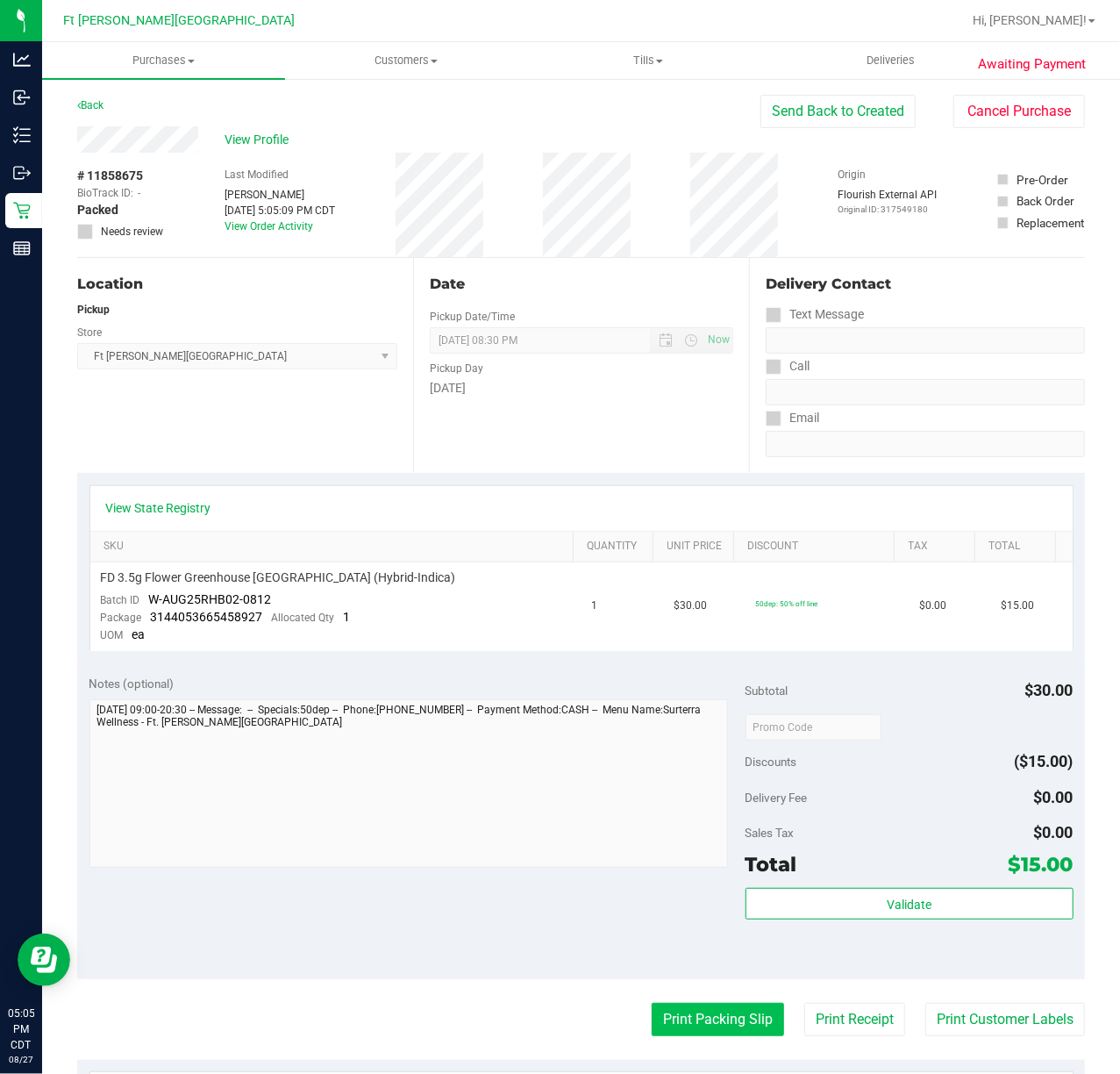
click at [700, 1010] on button "Print Packing Slip" at bounding box center [718, 1020] width 132 height 34
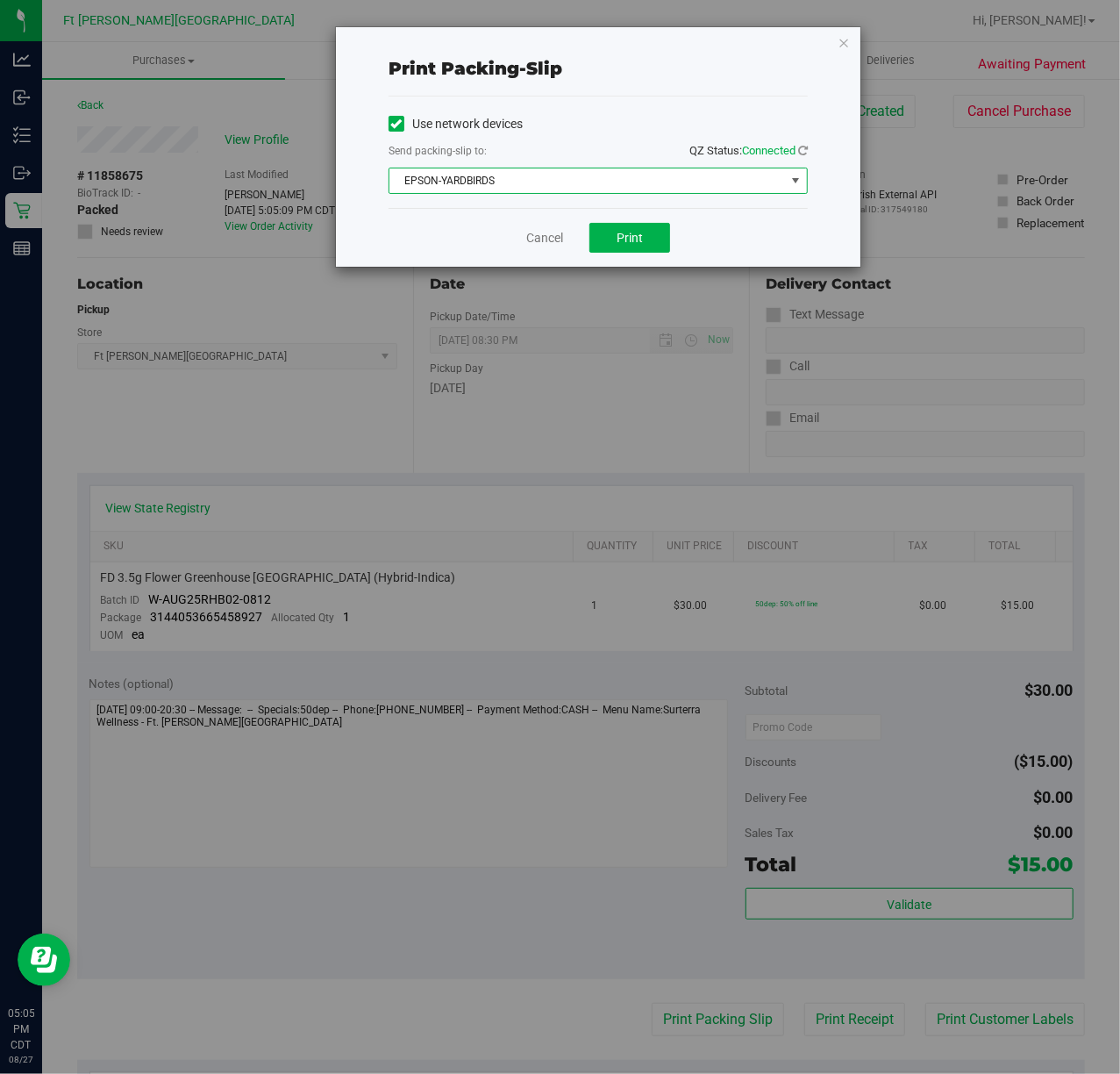
click at [572, 183] on span "EPSON-YARDBIRDS" at bounding box center [587, 181] width 396 height 25
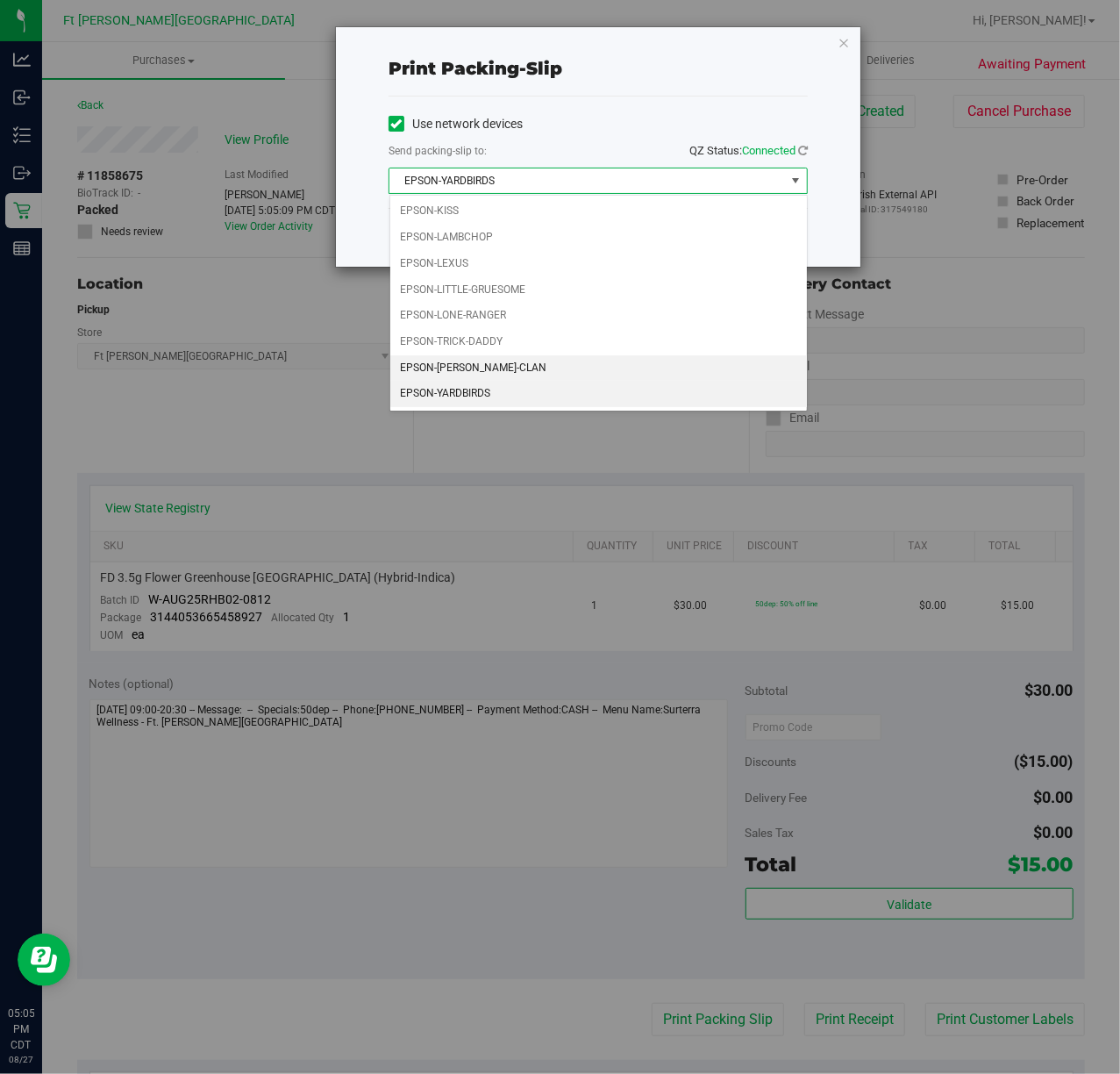
click at [486, 369] on li "EPSON-WU-TANG-CLAN" at bounding box center [599, 368] width 416 height 27
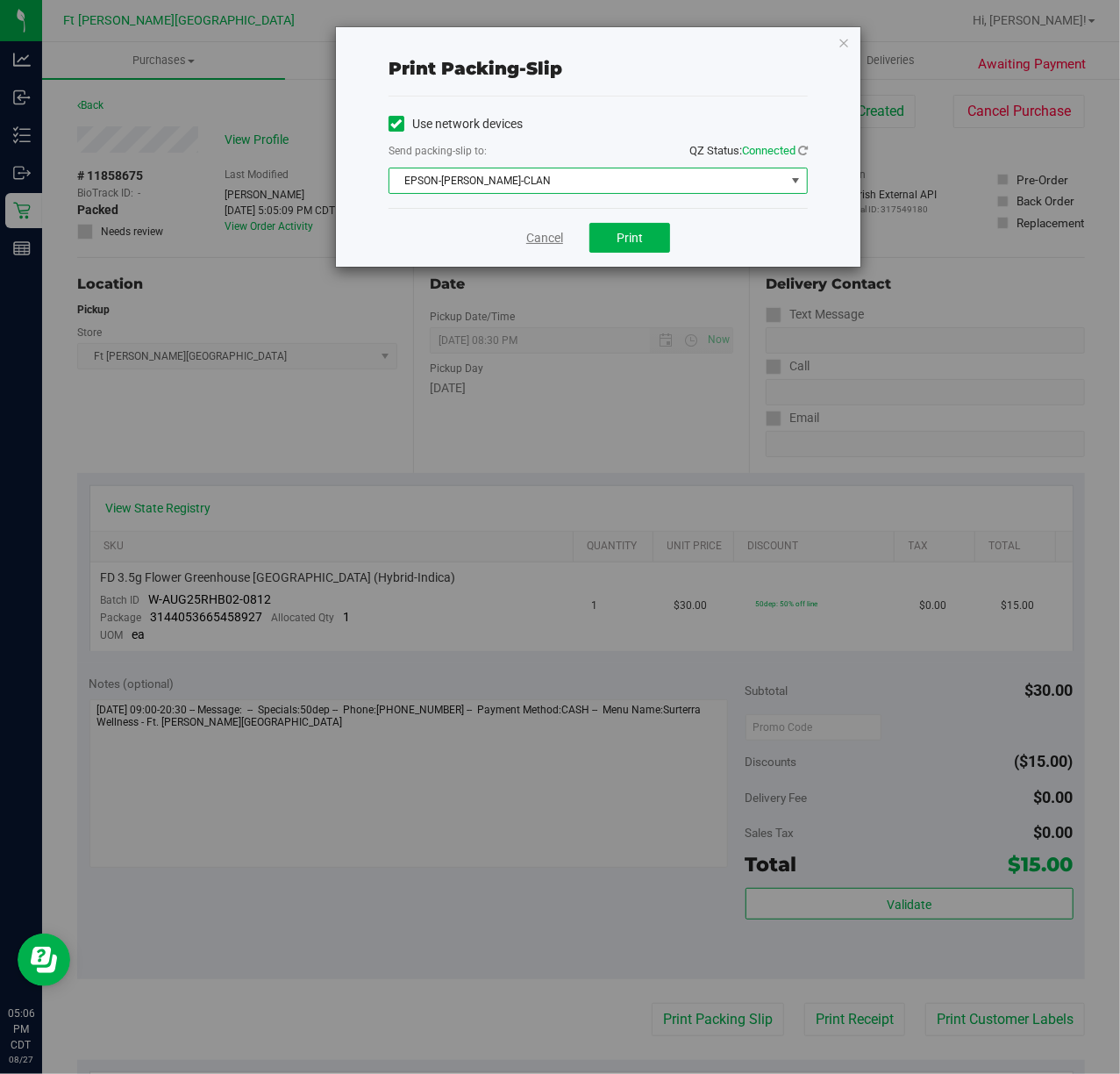
click at [562, 240] on link "Cancel" at bounding box center [544, 238] width 37 height 19
